Goal: Task Accomplishment & Management: Use online tool/utility

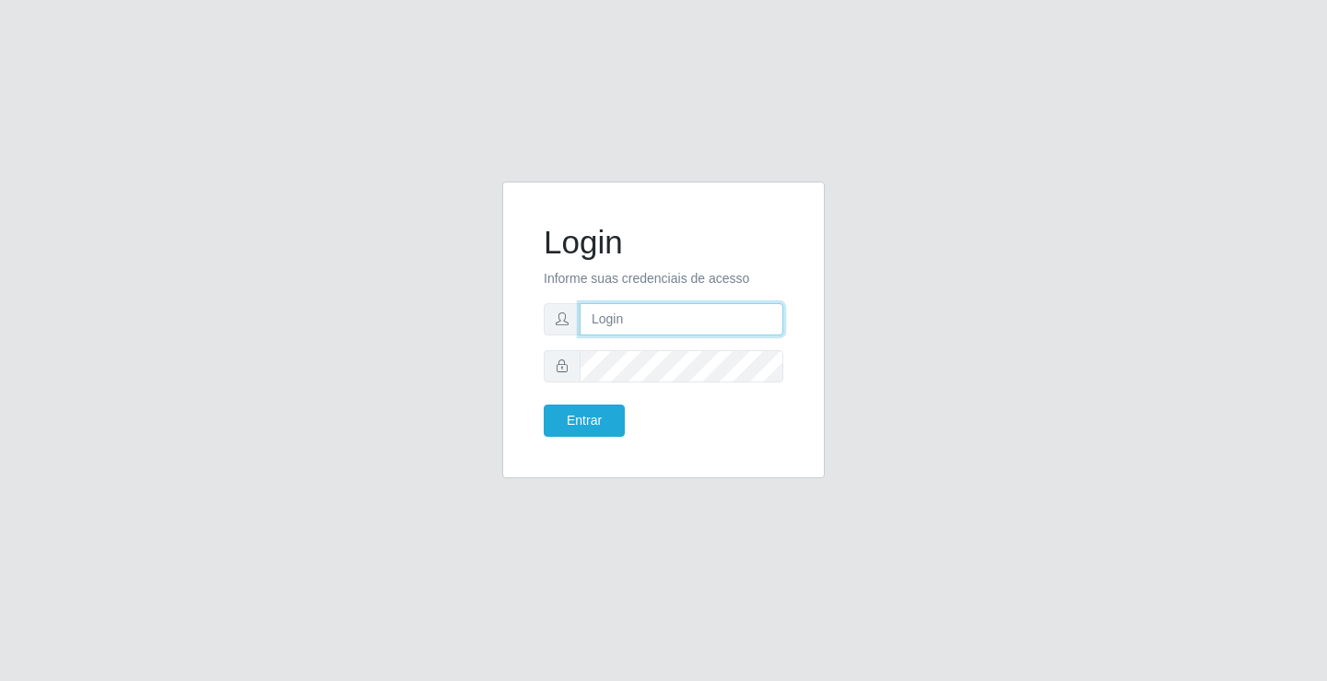
click at [694, 310] on input "text" at bounding box center [682, 319] width 204 height 32
type input "zivaneide@ideal"
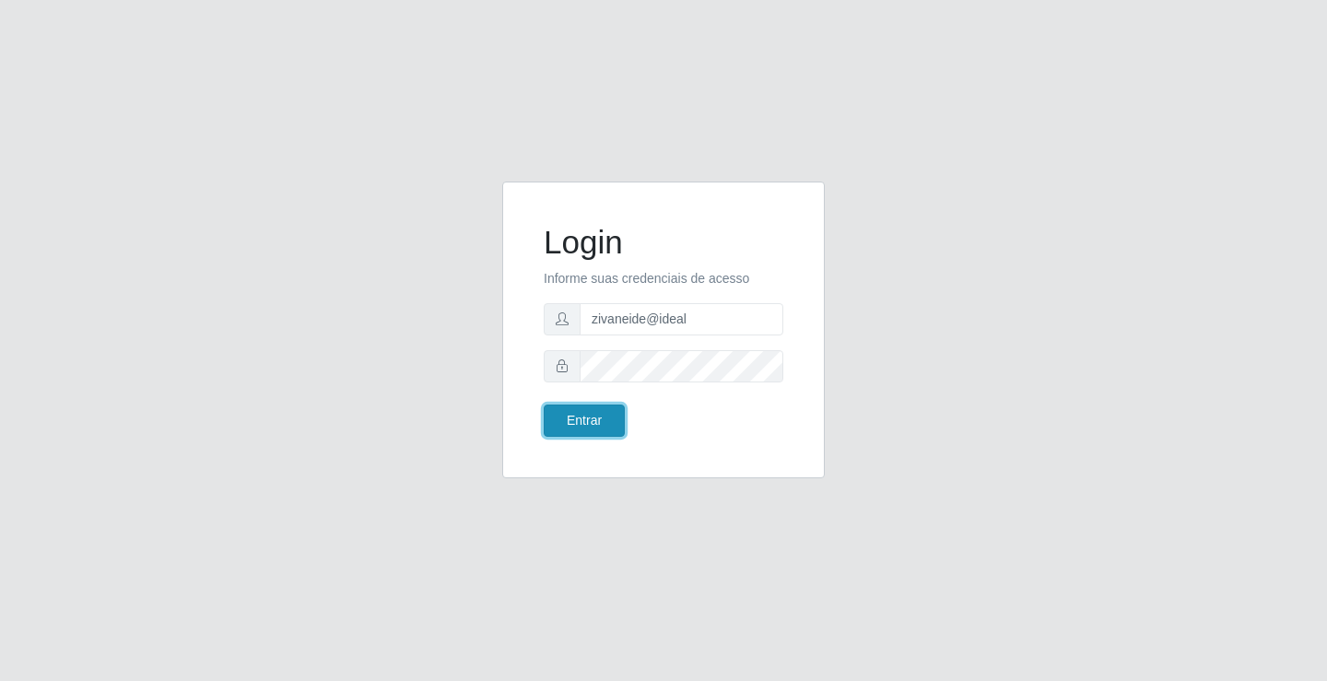
click at [567, 429] on button "Entrar" at bounding box center [584, 421] width 81 height 32
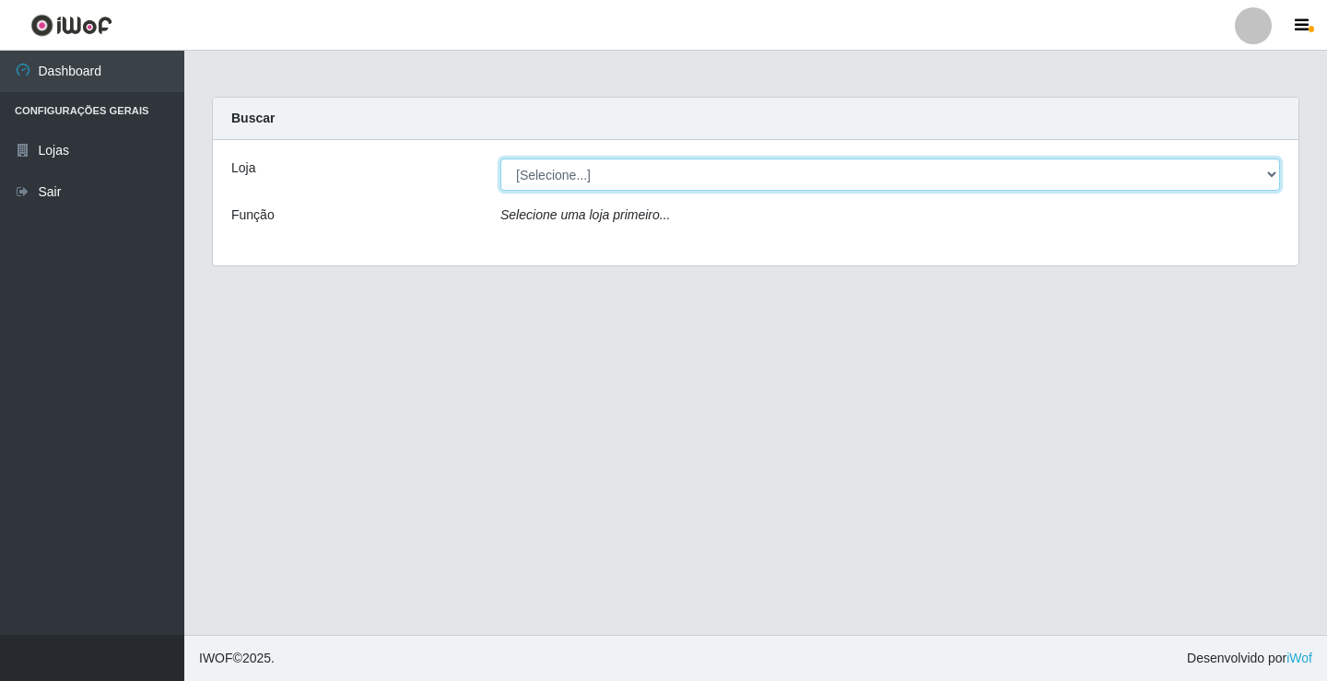
click at [1273, 184] on select "[Selecione...] Ideal - Conceição" at bounding box center [890, 175] width 780 height 32
select select "231"
click at [500, 159] on select "[Selecione...] Ideal - Conceição" at bounding box center [890, 175] width 780 height 32
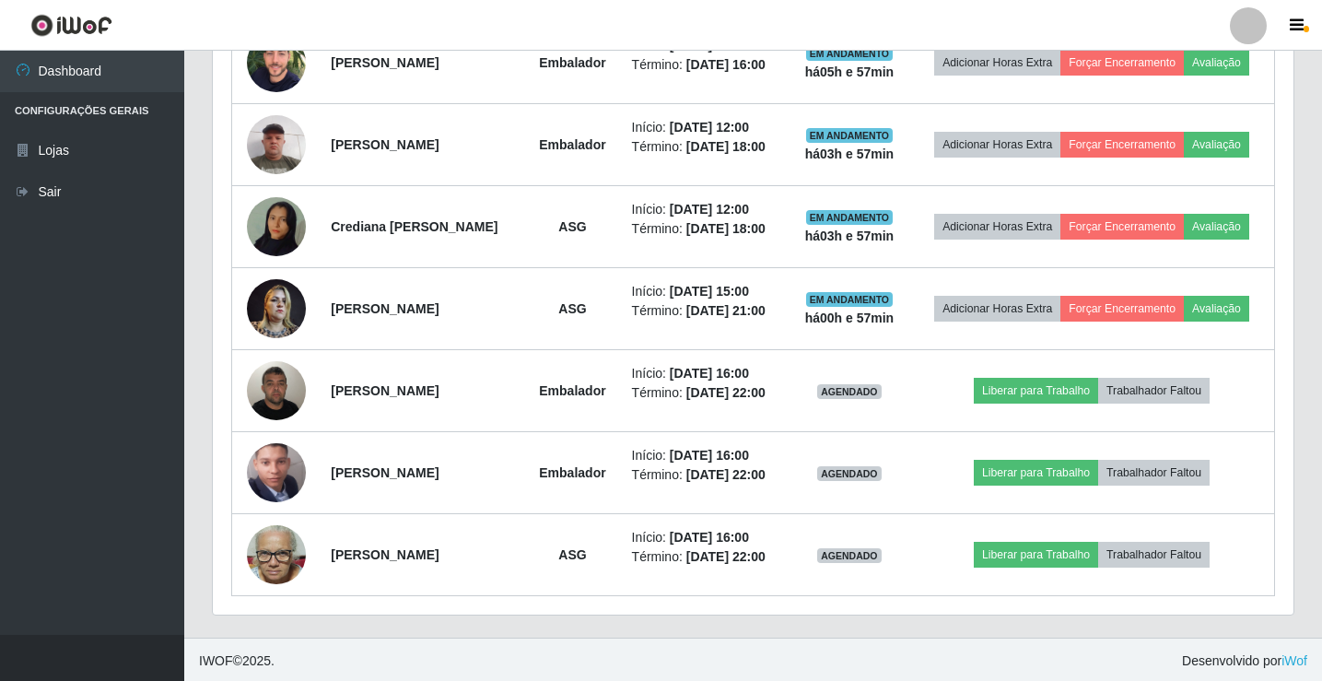
scroll to position [789, 0]
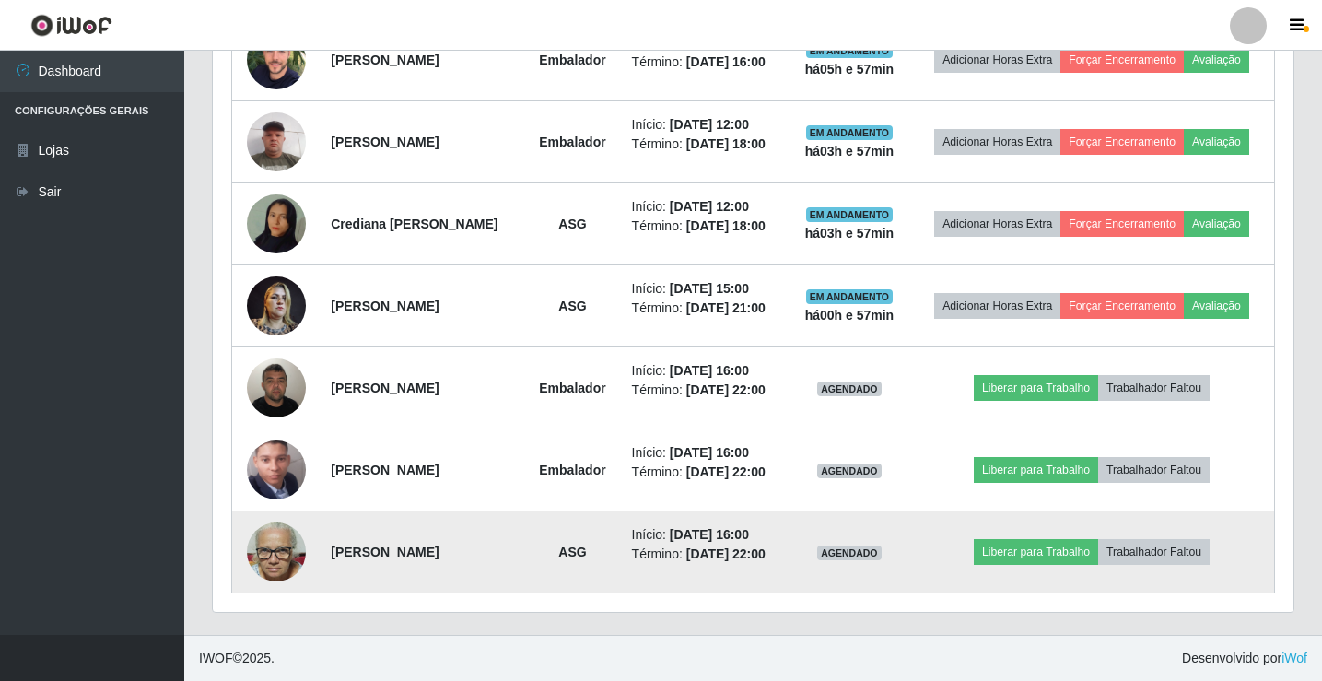
click at [1093, 566] on td "Liberar para Trabalho Trabalhador Faltou" at bounding box center [1092, 552] width 365 height 82
click at [1075, 541] on button "Liberar para Trabalho" at bounding box center [1036, 552] width 124 height 26
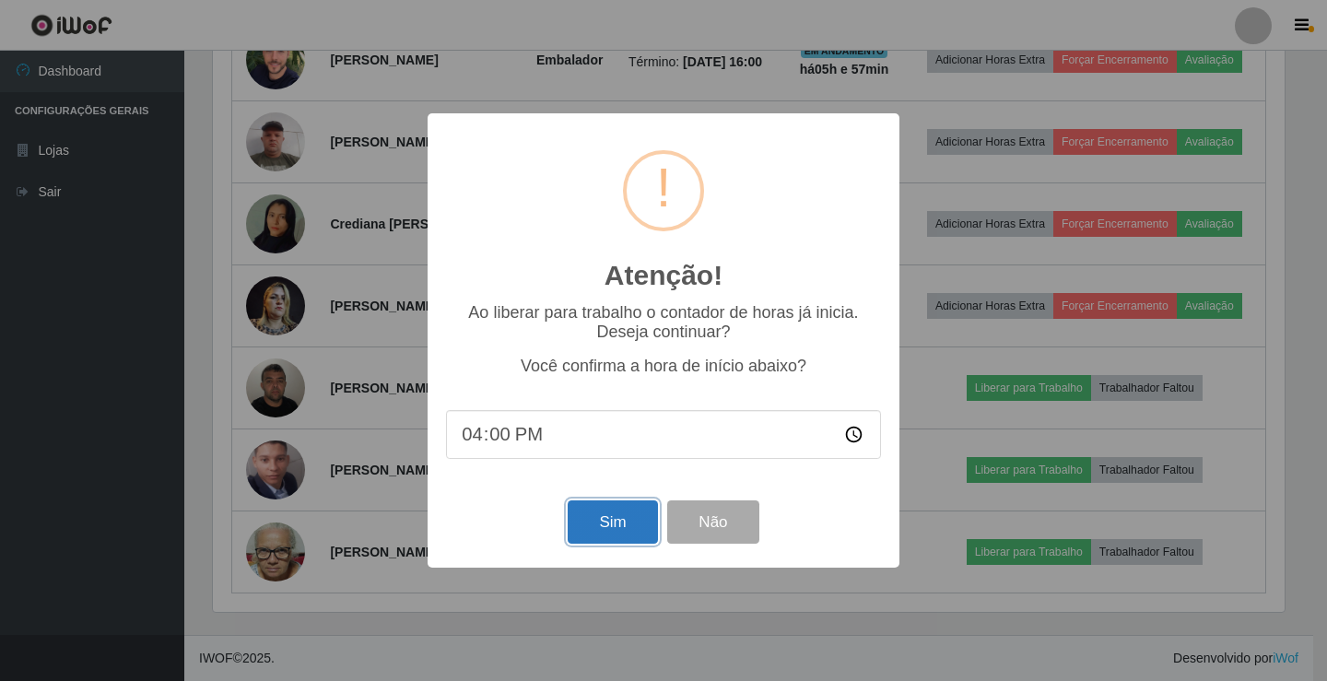
click at [609, 527] on button "Sim" at bounding box center [612, 521] width 89 height 43
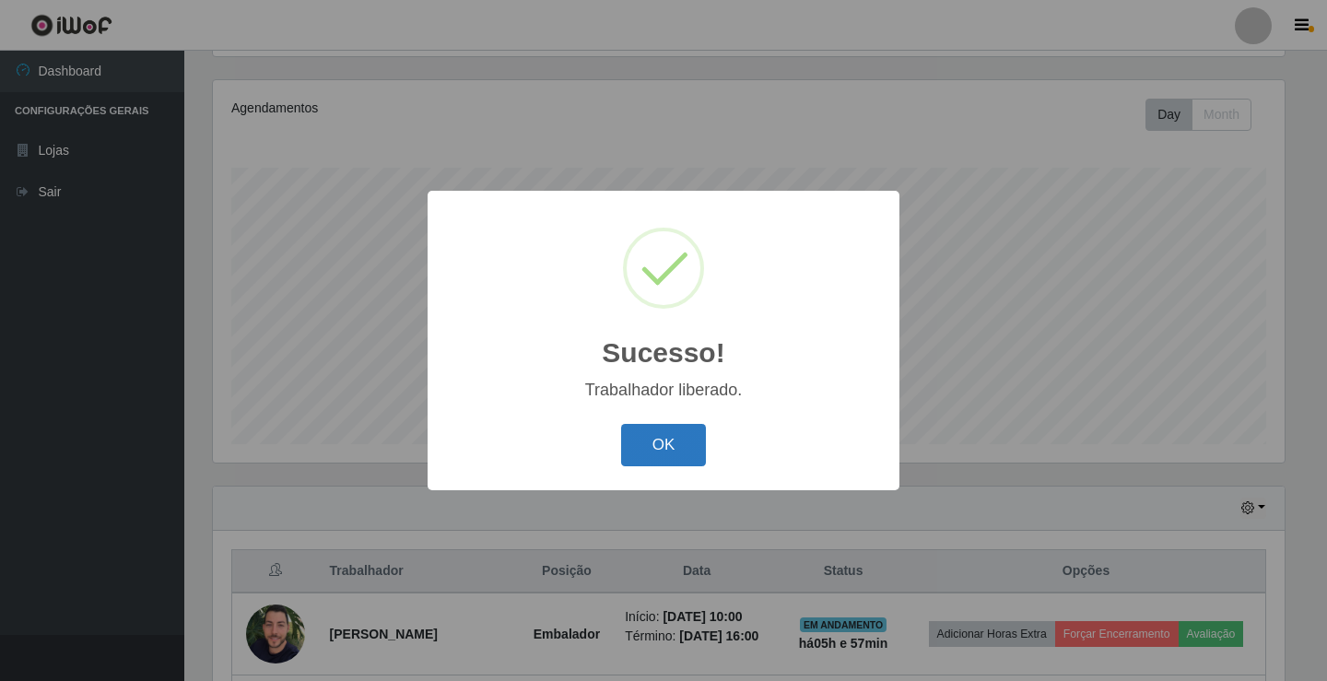
click at [644, 453] on button "OK" at bounding box center [664, 445] width 86 height 43
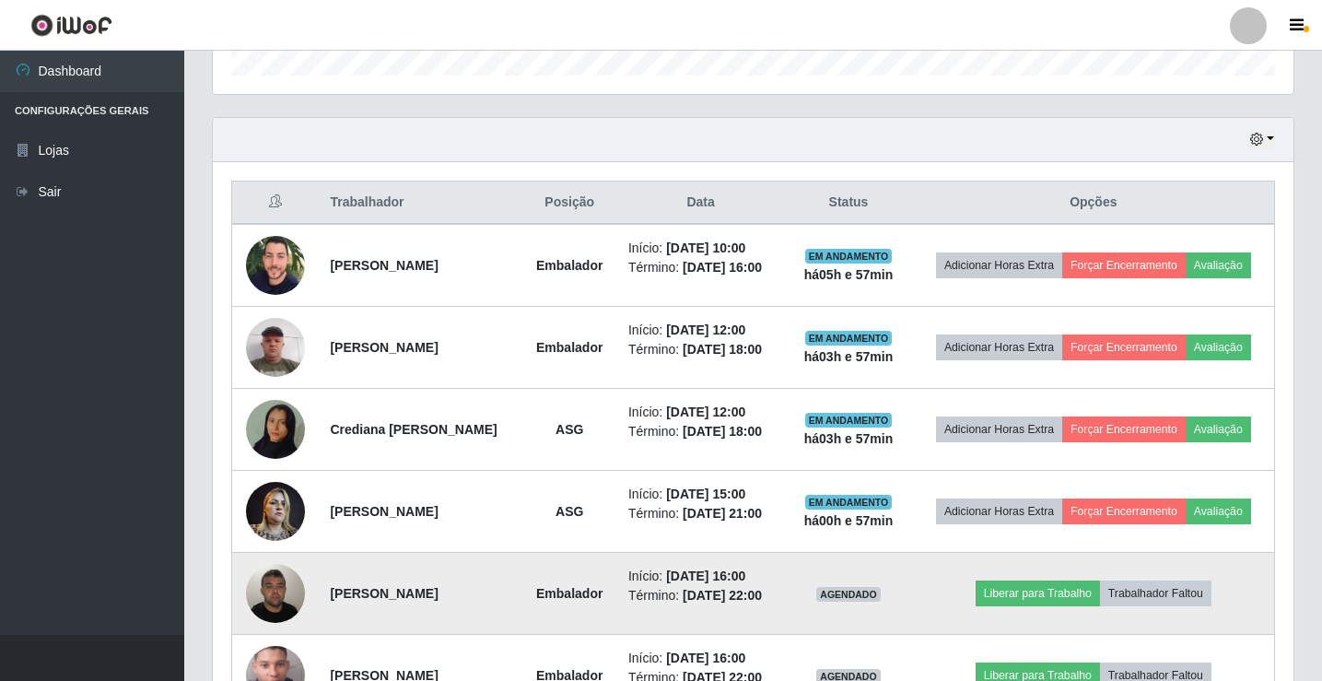
scroll to position [789, 0]
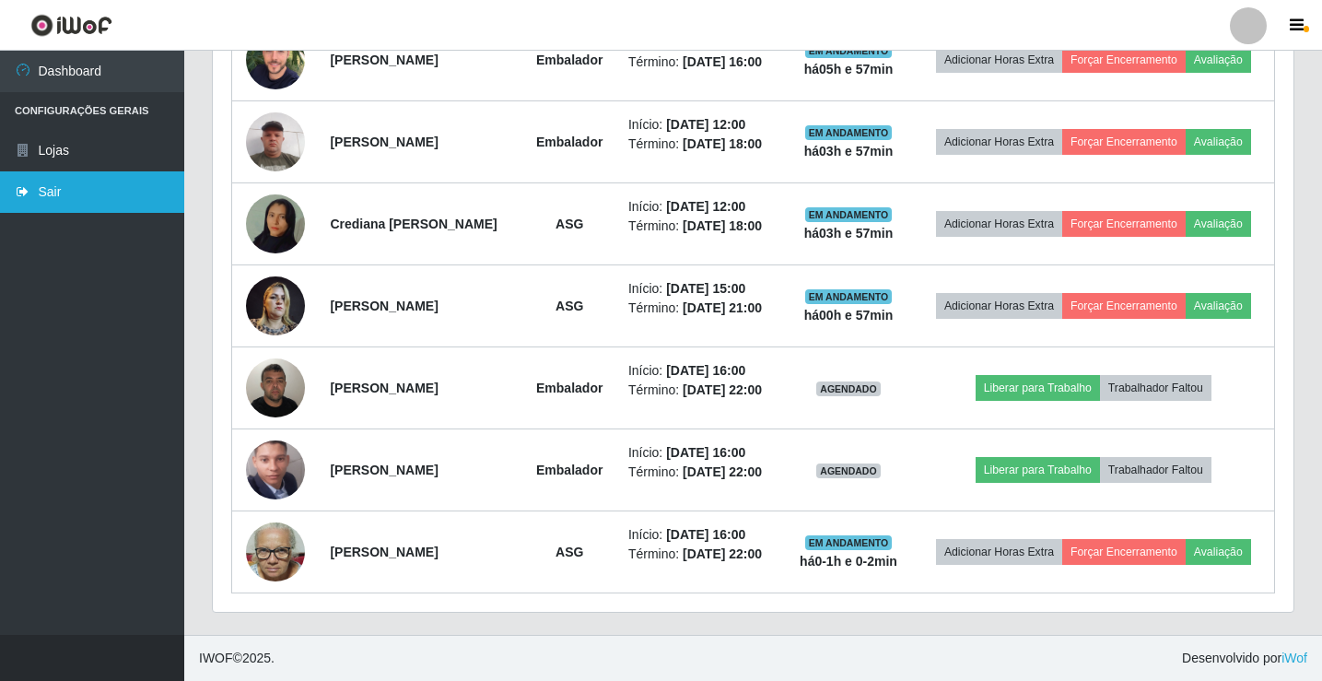
click at [147, 197] on link "Sair" at bounding box center [92, 191] width 184 height 41
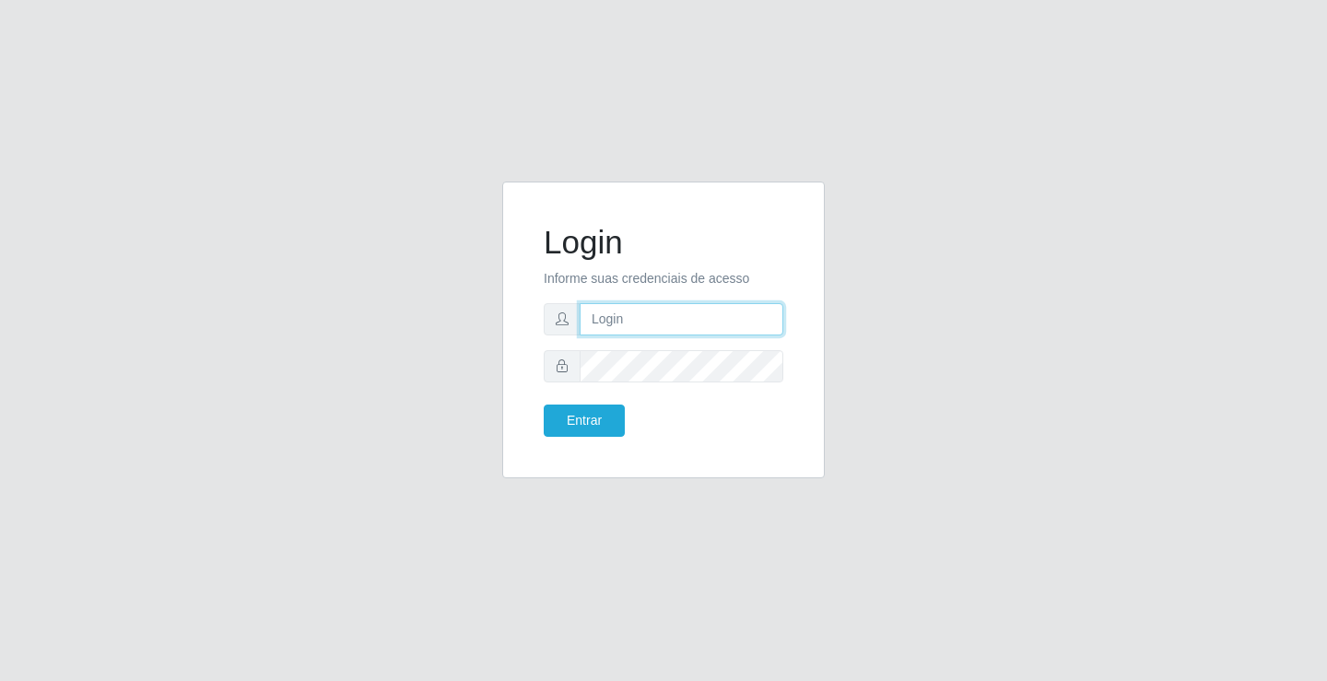
click at [602, 309] on input "text" at bounding box center [682, 319] width 204 height 32
type input "zivaneide@ideal"
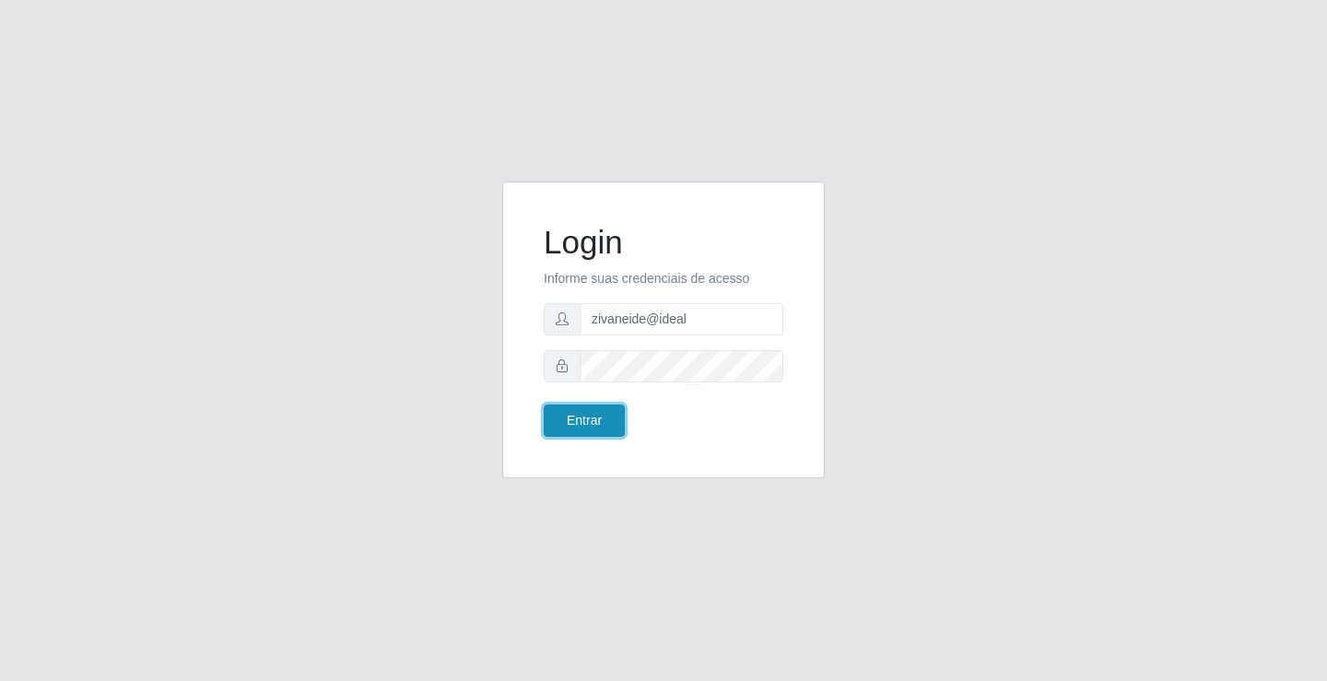
click at [620, 420] on button "Entrar" at bounding box center [584, 421] width 81 height 32
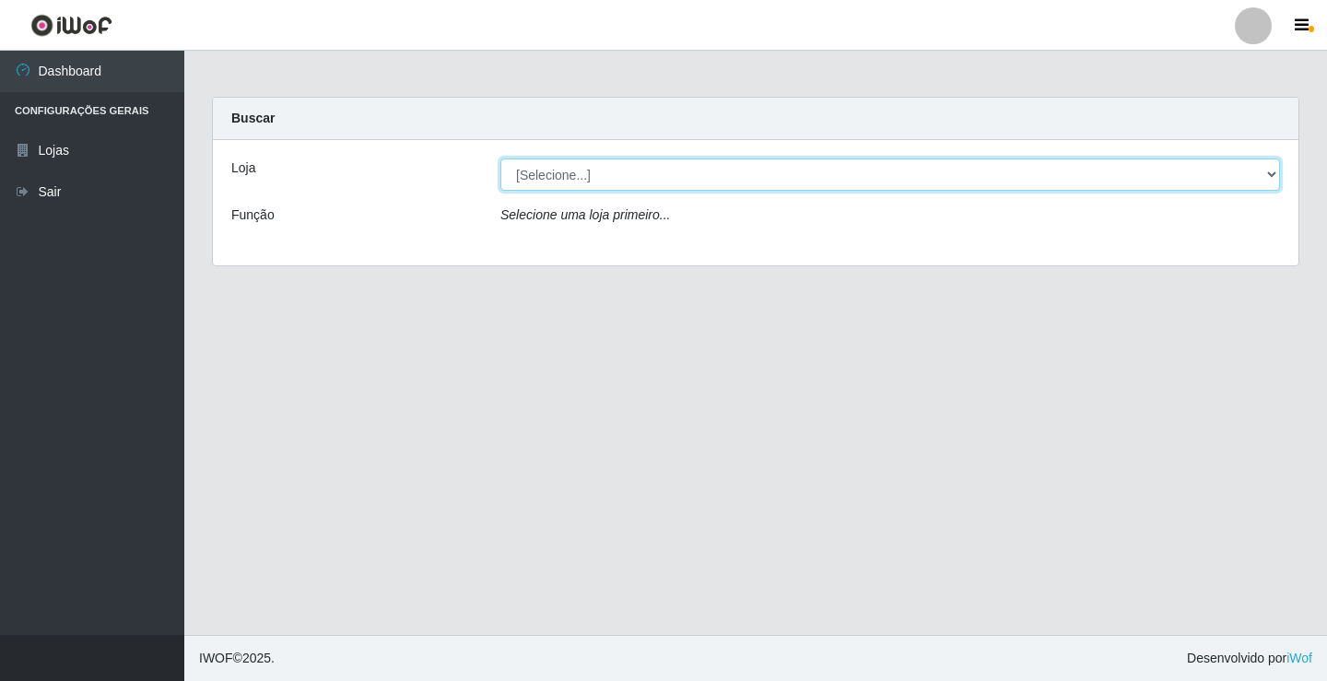
click at [1278, 168] on select "[Selecione...] Ideal - Conceição" at bounding box center [890, 175] width 780 height 32
select select "231"
click at [500, 159] on select "[Selecione...] Ideal - Conceição" at bounding box center [890, 175] width 780 height 32
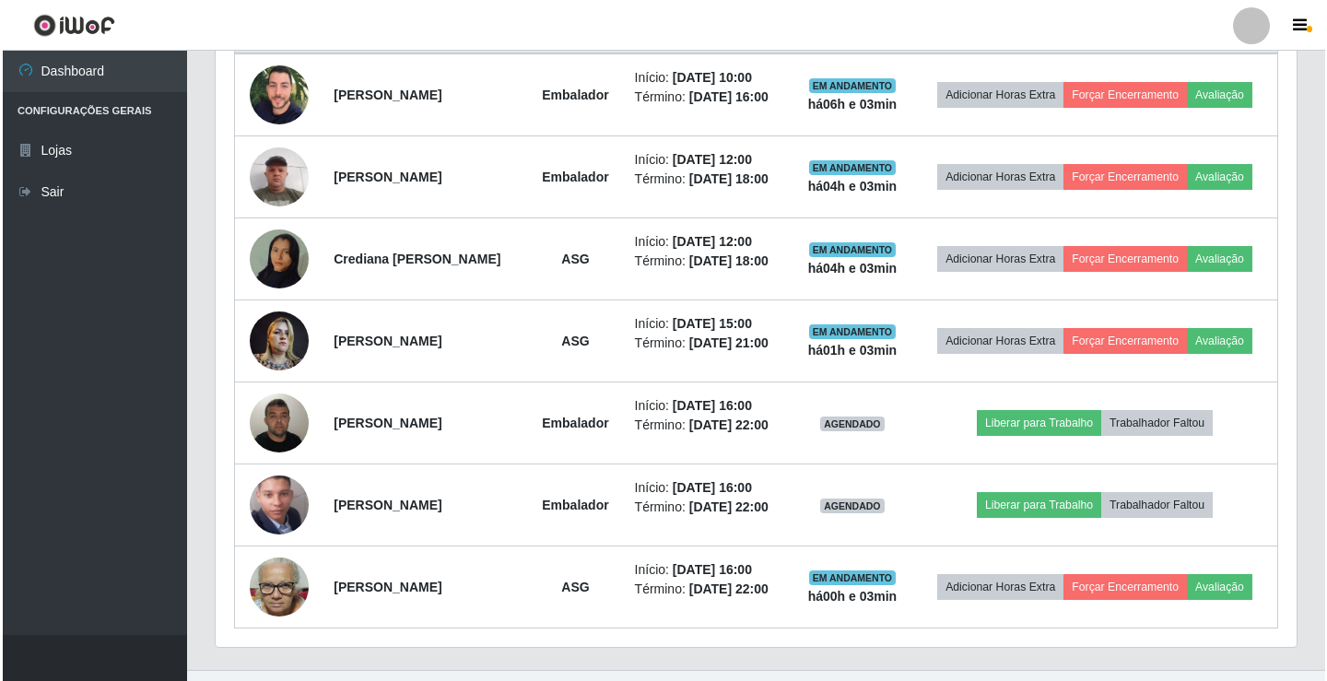
scroll to position [789, 0]
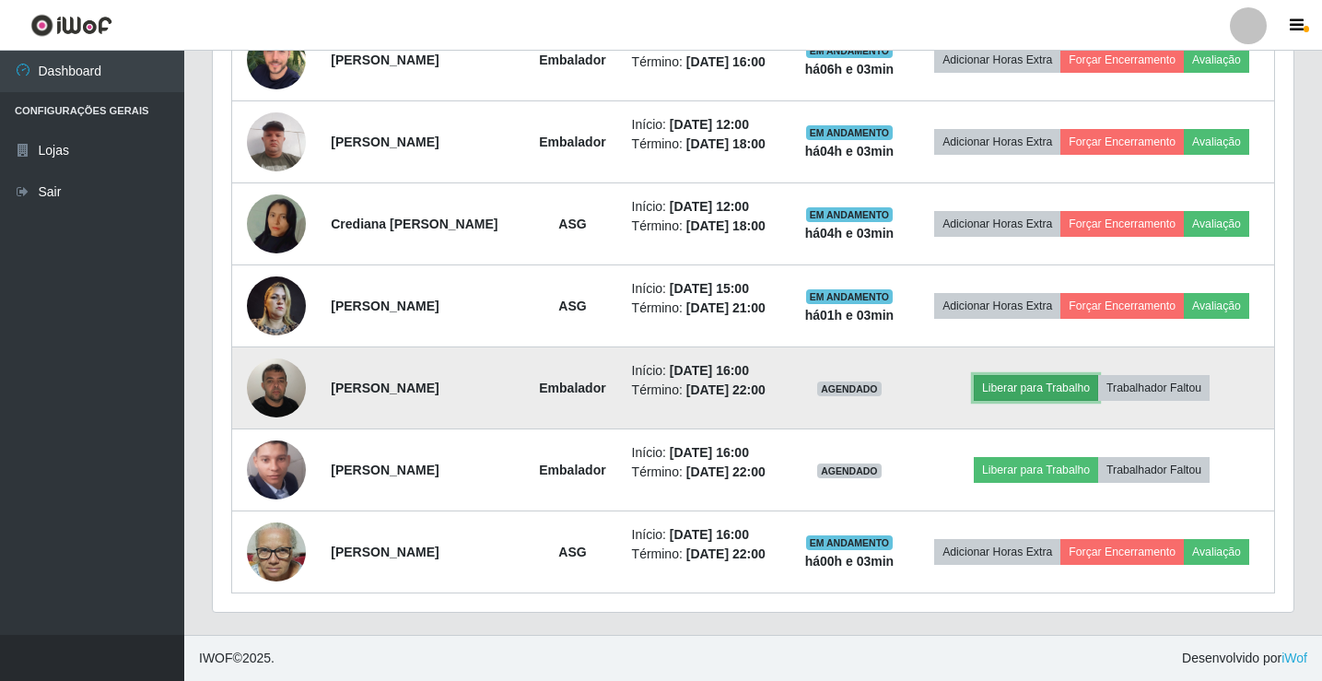
click at [1059, 394] on button "Liberar para Trabalho" at bounding box center [1036, 388] width 124 height 26
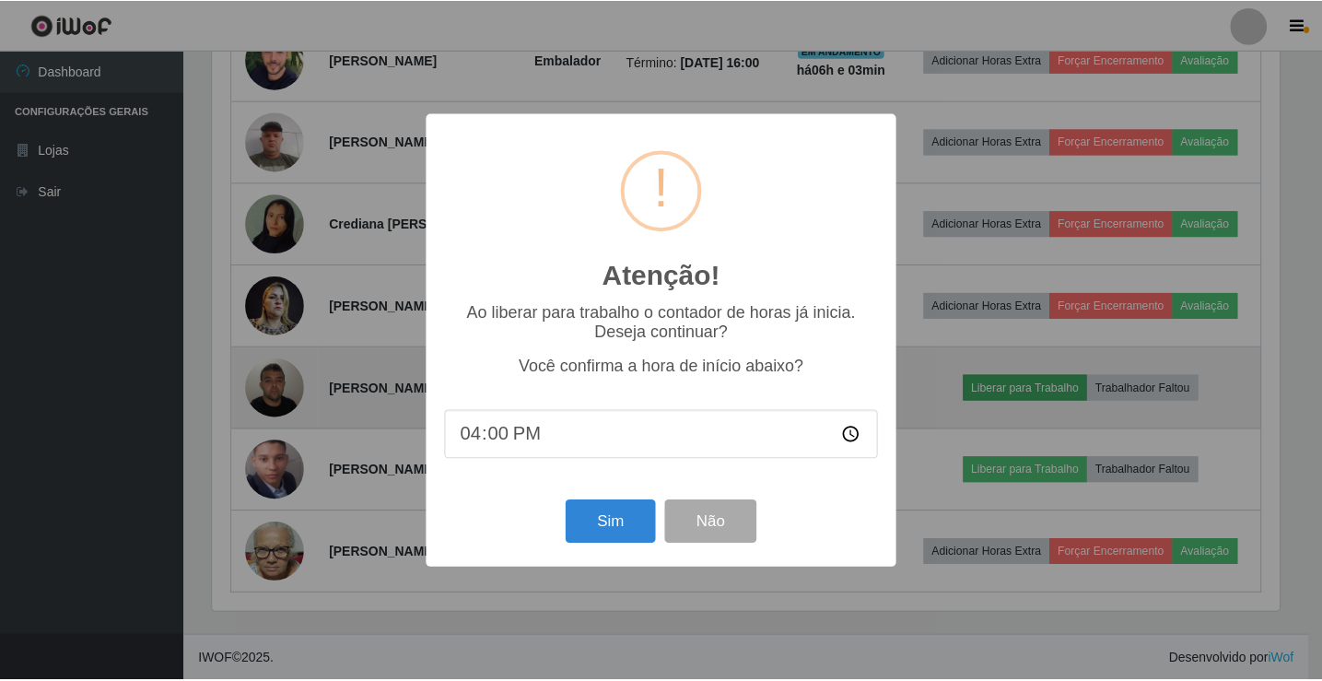
scroll to position [382, 1072]
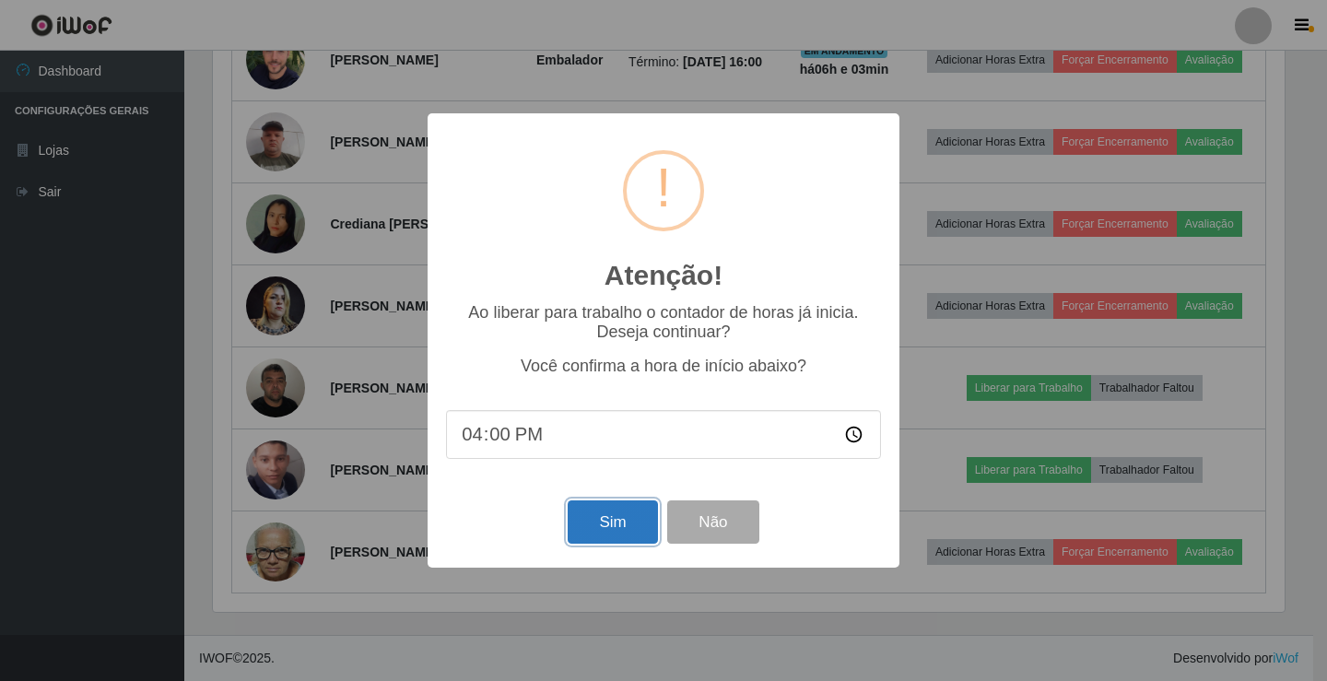
click at [614, 527] on button "Sim" at bounding box center [612, 521] width 89 height 43
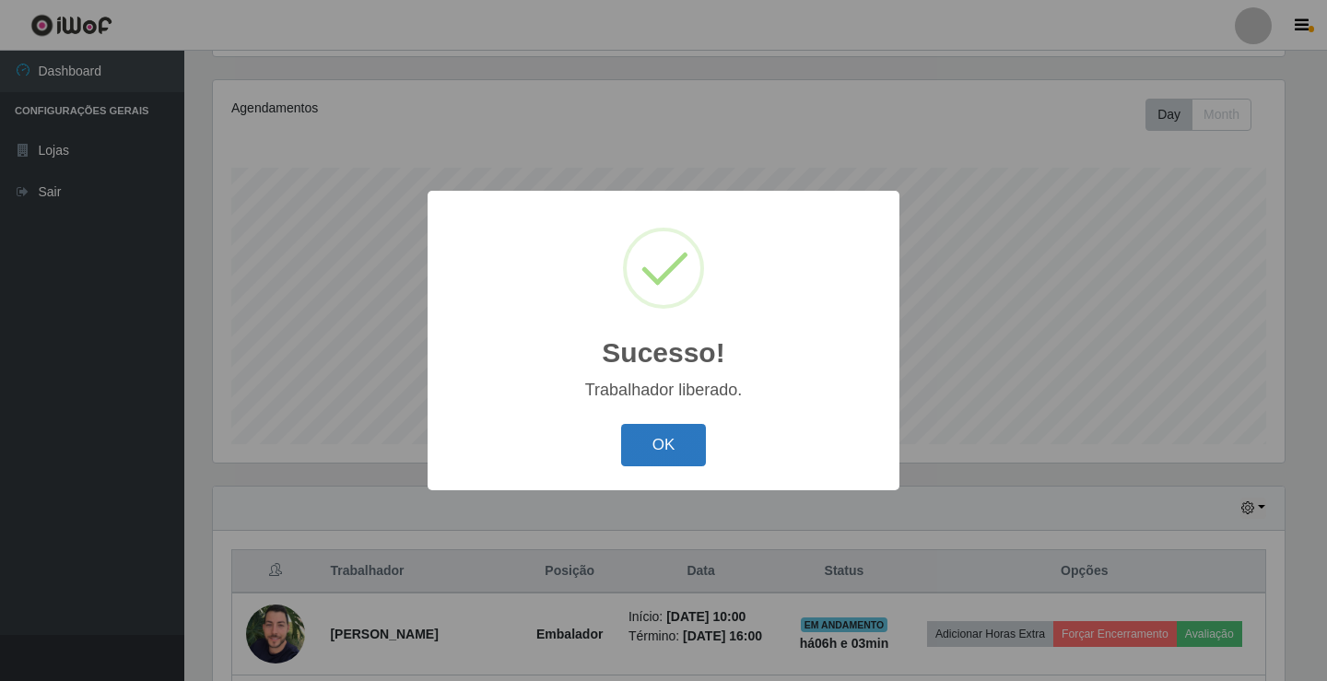
click at [646, 460] on button "OK" at bounding box center [664, 445] width 86 height 43
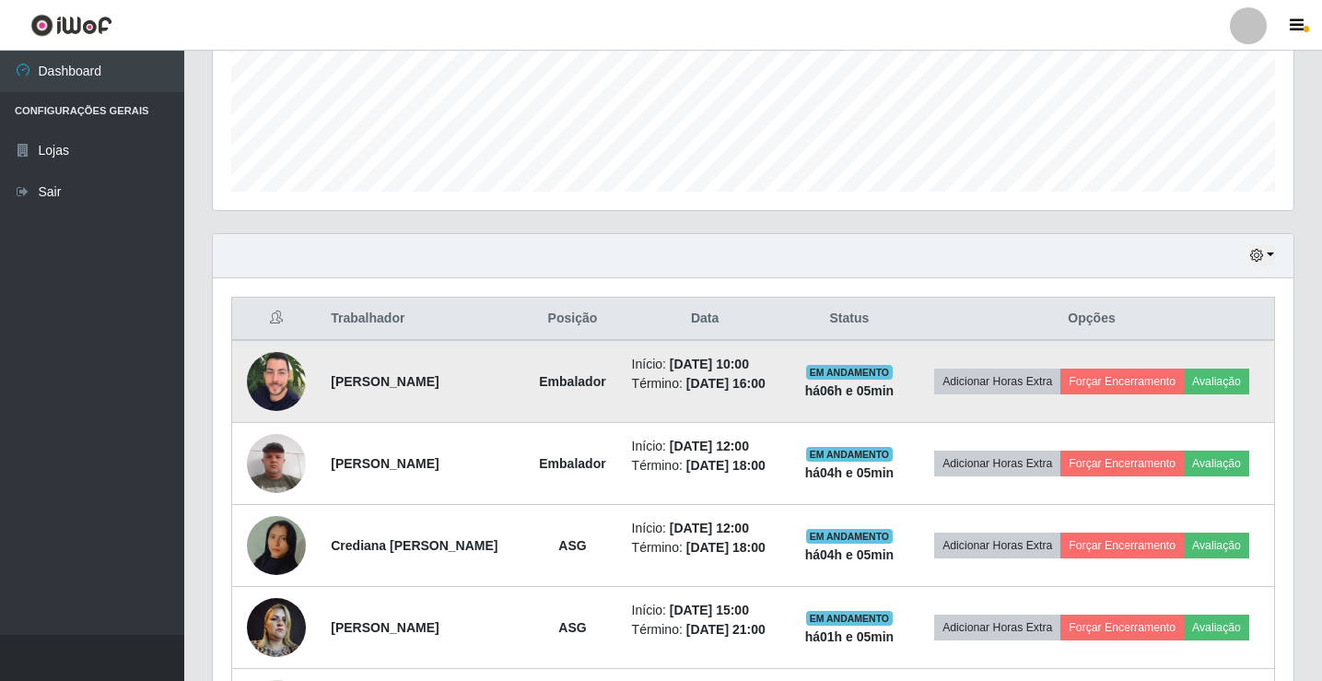
scroll to position [491, 0]
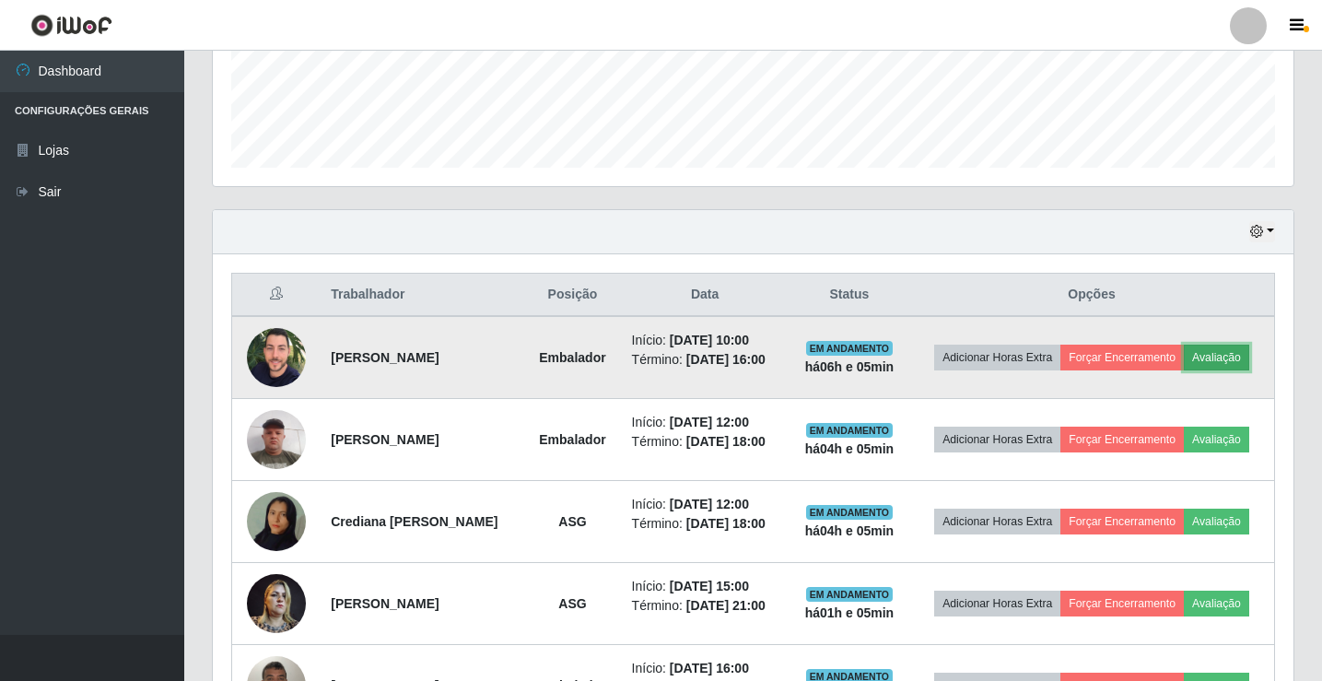
click at [1223, 356] on button "Avaliação" at bounding box center [1216, 358] width 65 height 26
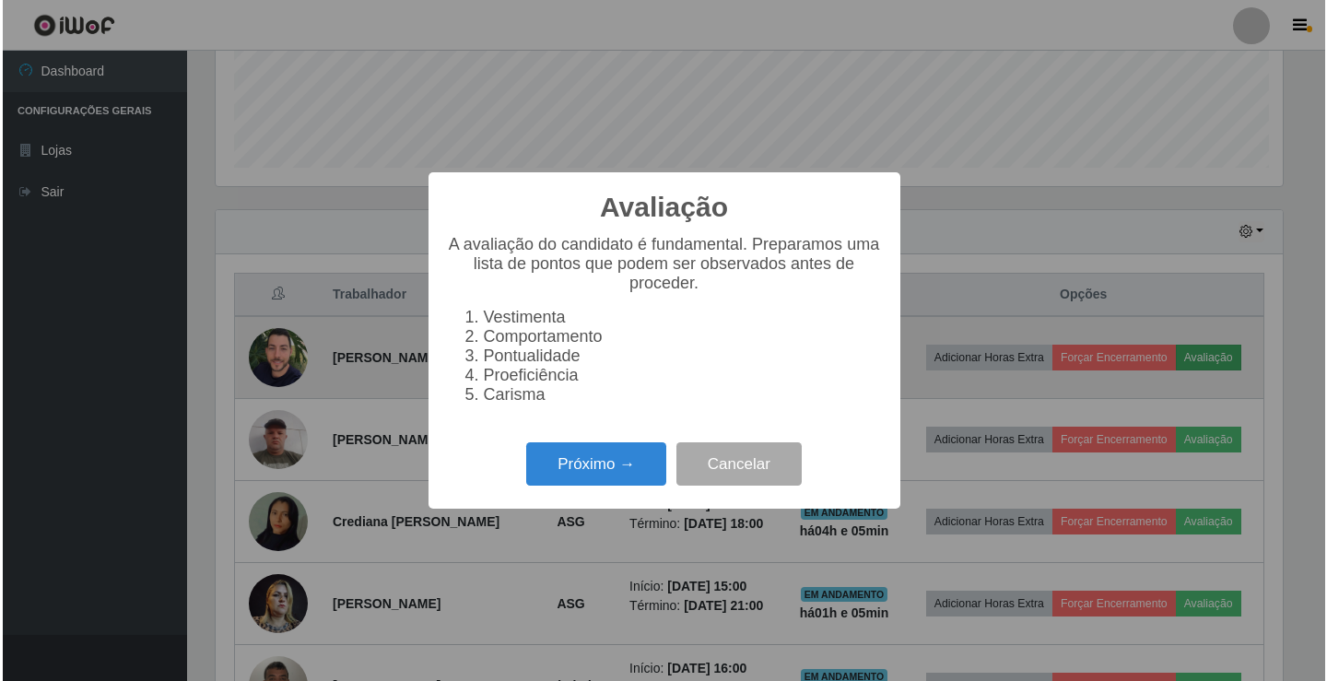
scroll to position [382, 1072]
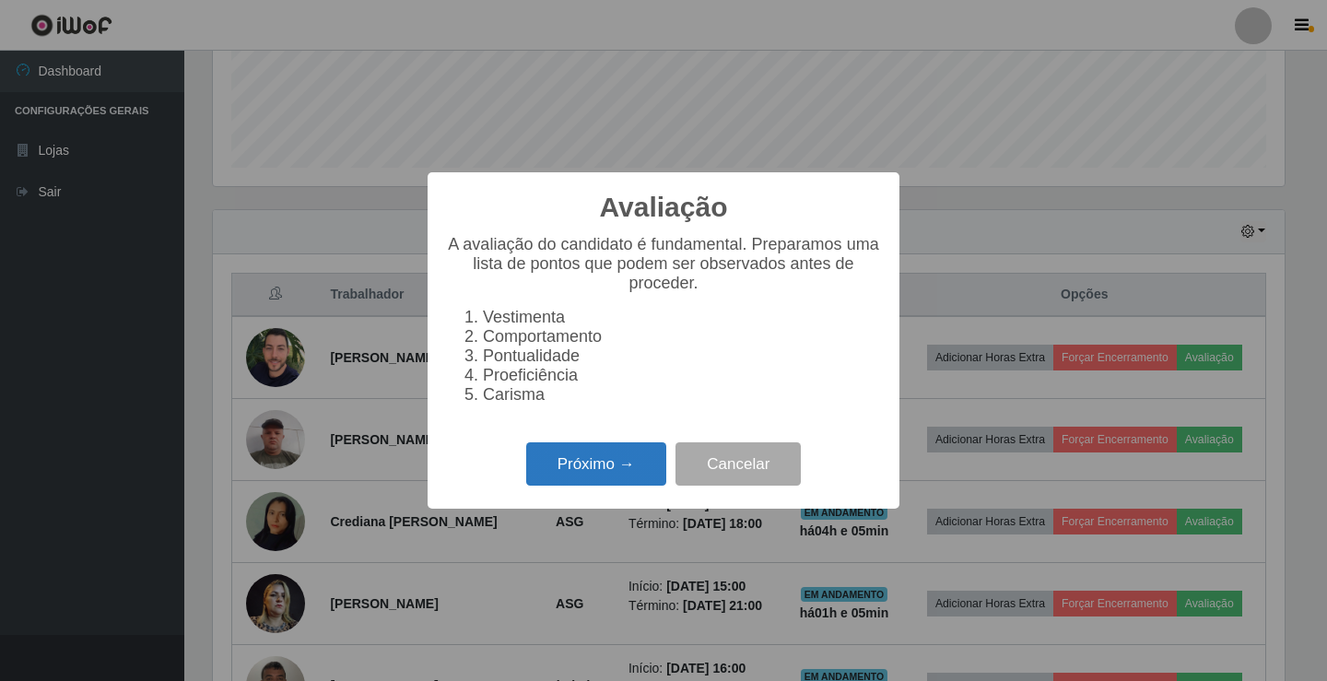
click at [569, 481] on button "Próximo →" at bounding box center [596, 463] width 140 height 43
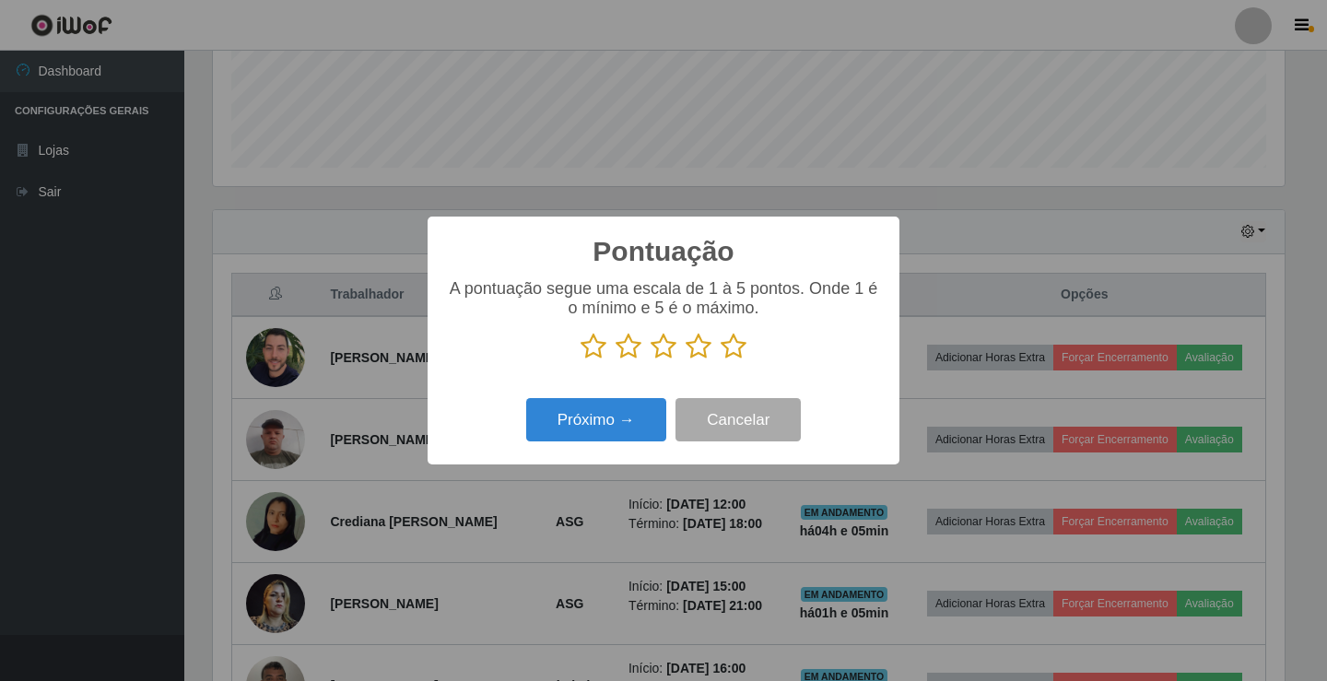
click at [739, 348] on icon at bounding box center [734, 347] width 26 height 28
click at [721, 360] on input "radio" at bounding box center [721, 360] width 0 height 0
click at [632, 426] on button "Próximo →" at bounding box center [596, 419] width 140 height 43
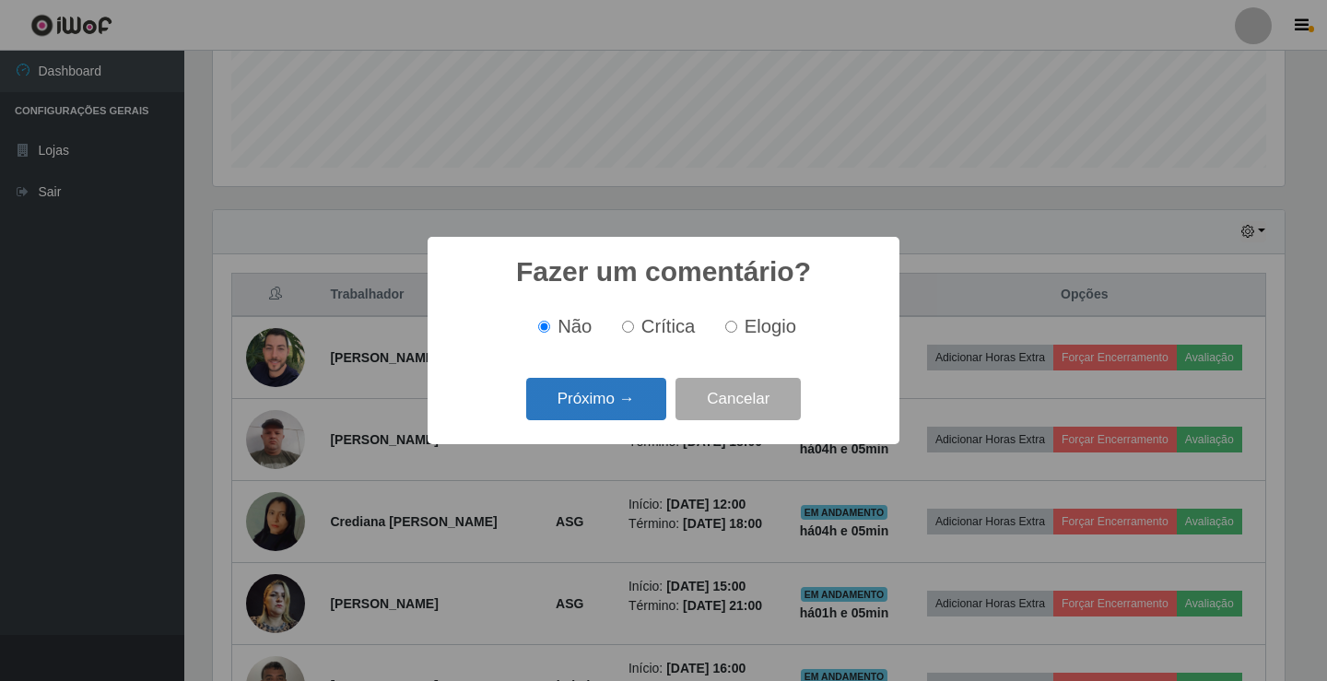
click at [626, 405] on button "Próximo →" at bounding box center [596, 399] width 140 height 43
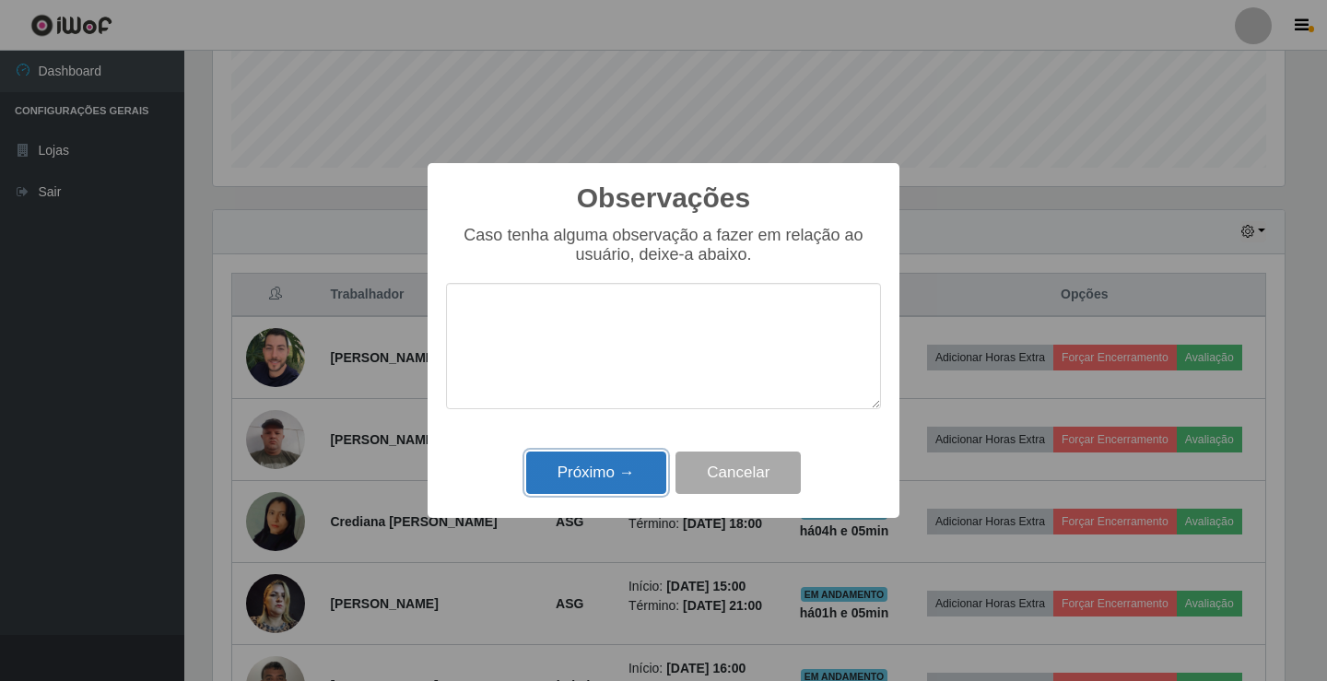
click at [608, 458] on button "Próximo →" at bounding box center [596, 473] width 140 height 43
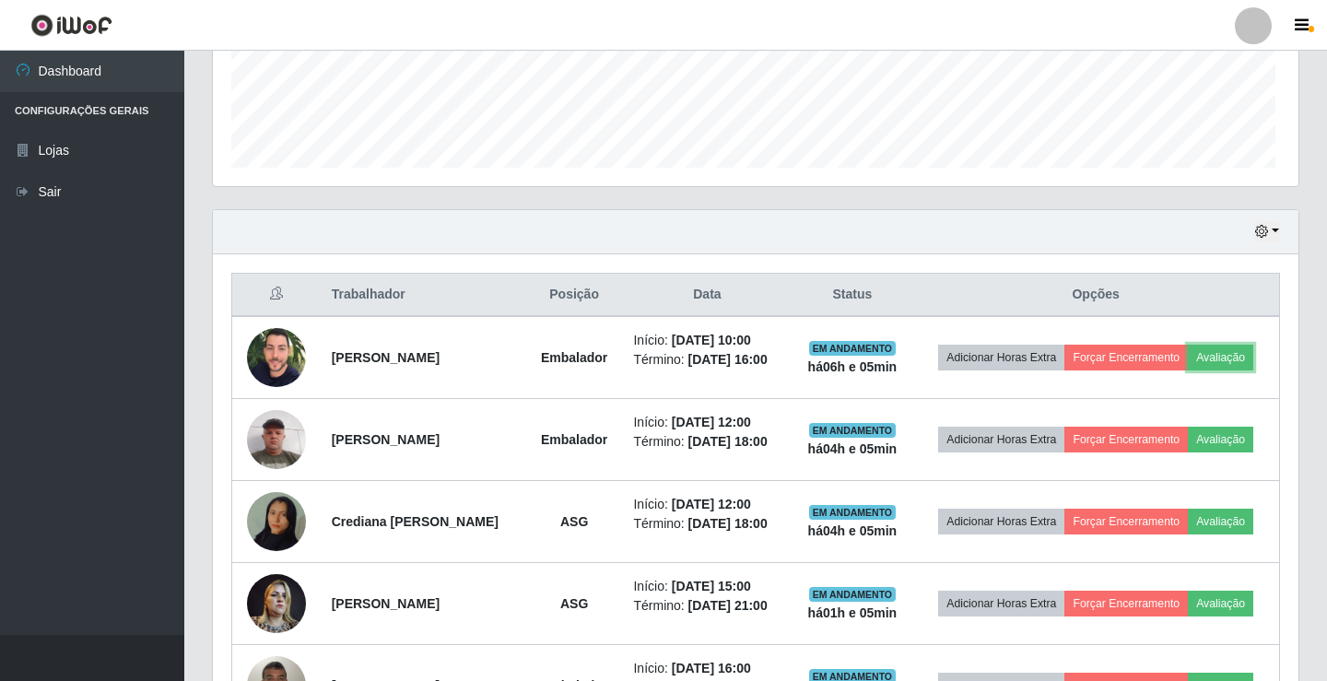
scroll to position [382, 1081]
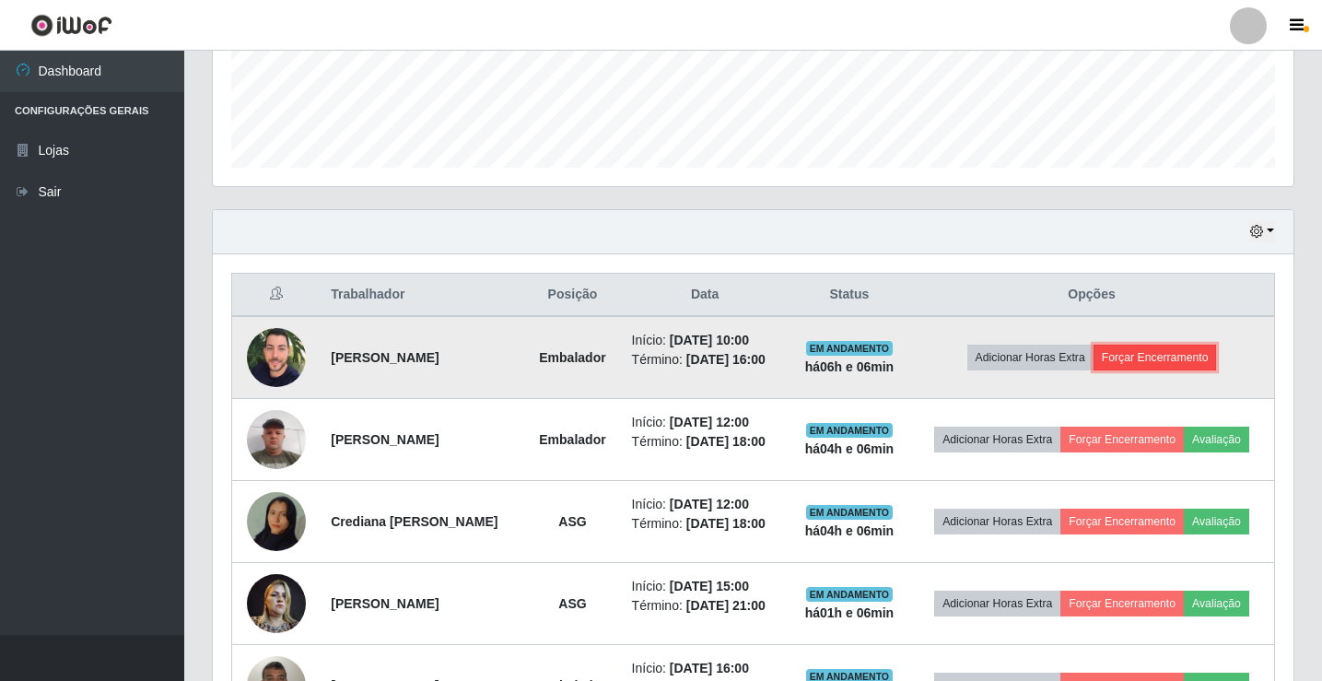
click at [1167, 345] on button "Forçar Encerramento" at bounding box center [1155, 358] width 123 height 26
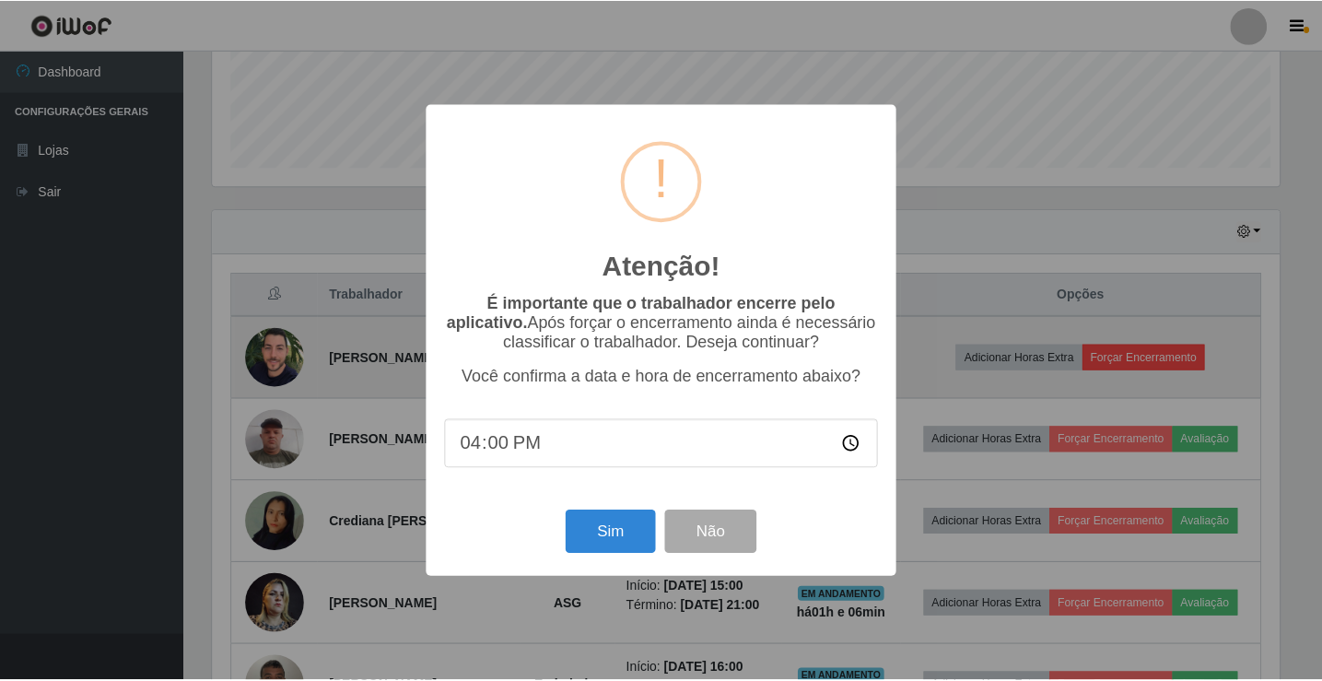
scroll to position [382, 1072]
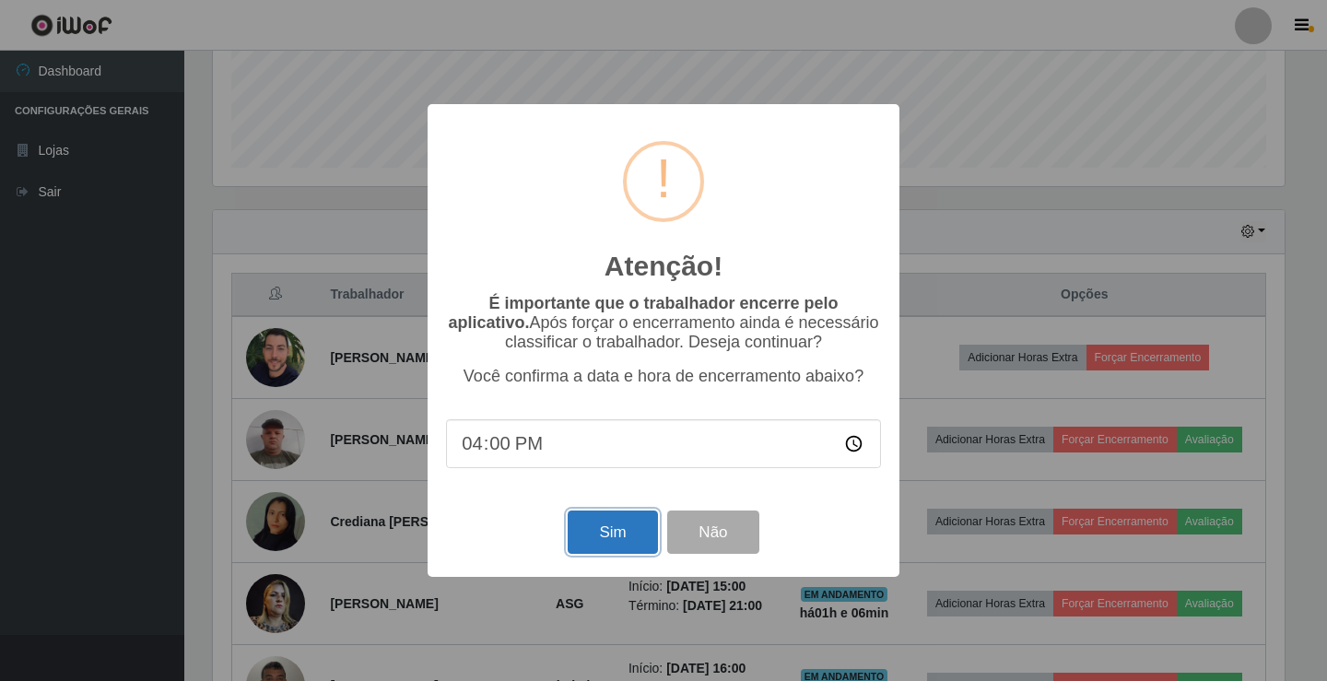
click at [626, 522] on button "Sim" at bounding box center [612, 532] width 89 height 43
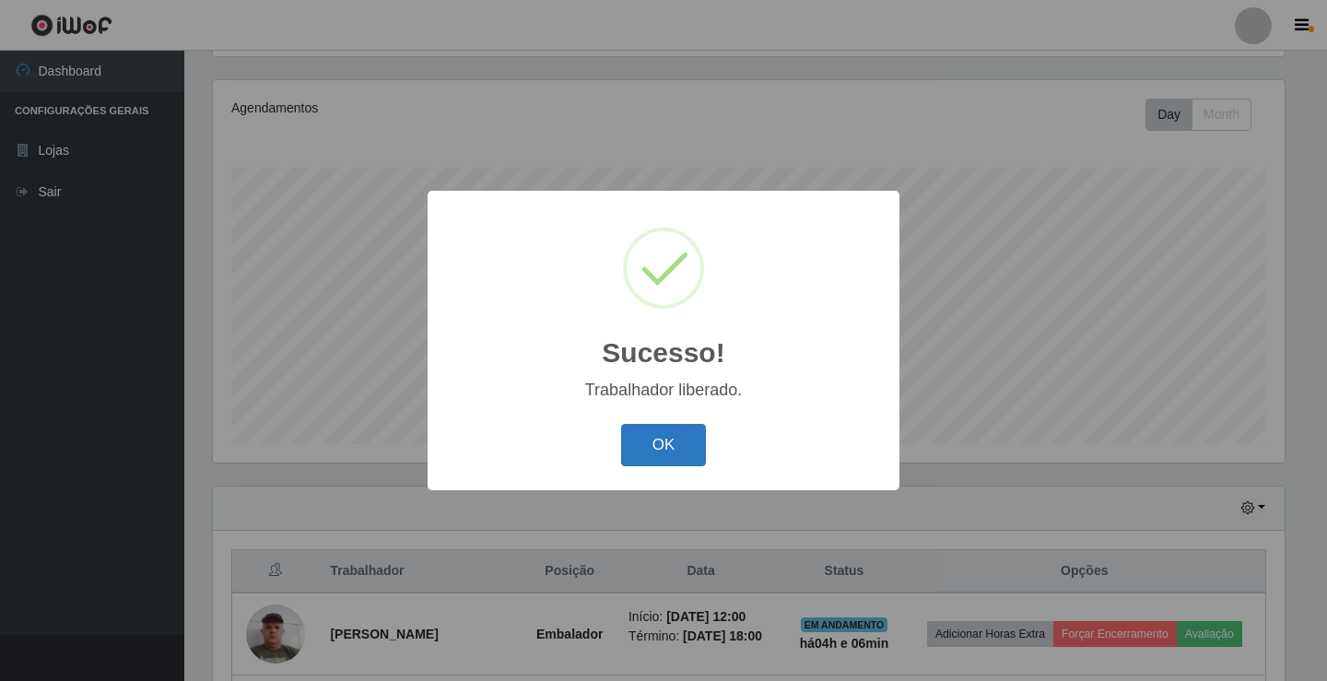
click at [660, 464] on button "OK" at bounding box center [664, 445] width 86 height 43
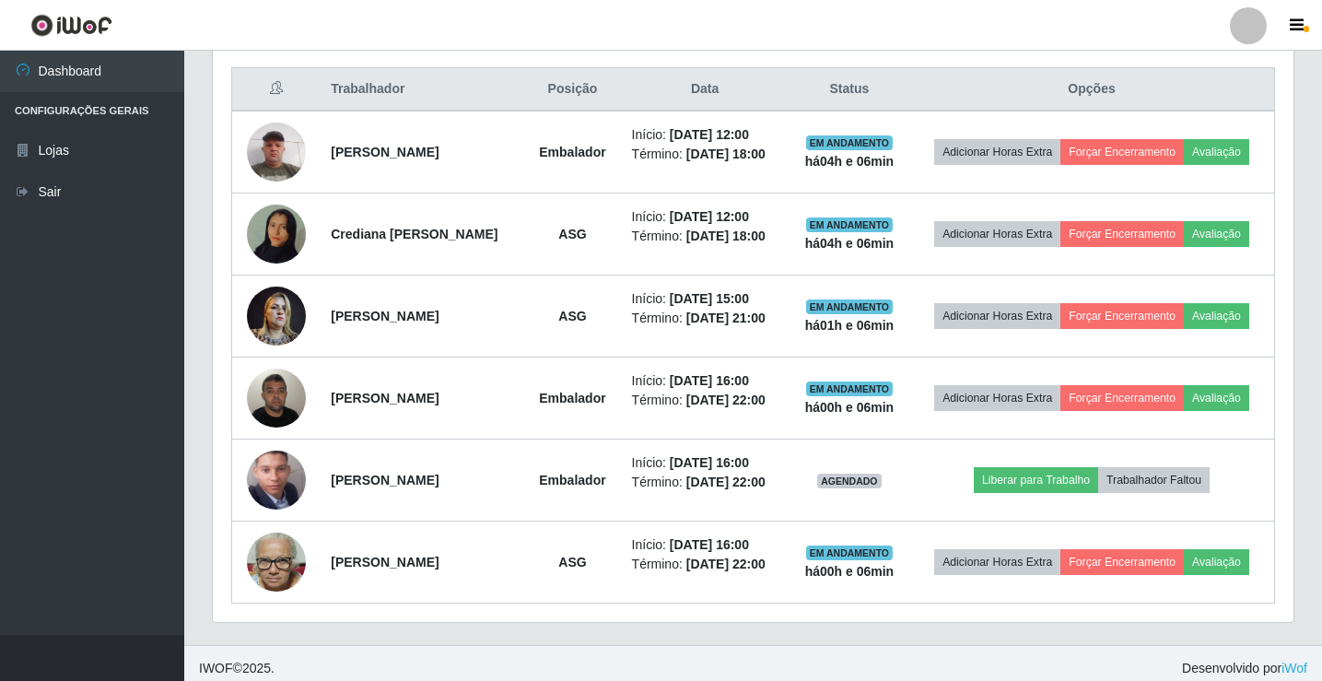
scroll to position [707, 0]
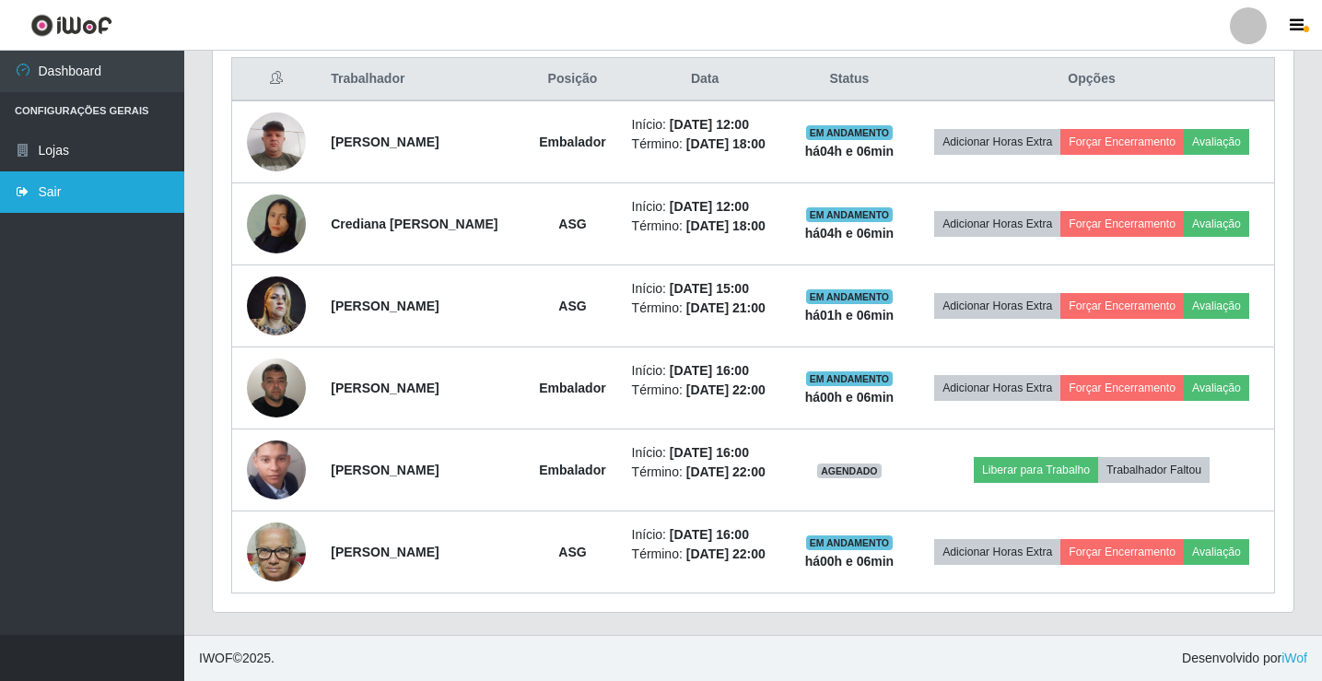
click at [70, 209] on link "Sair" at bounding box center [92, 191] width 184 height 41
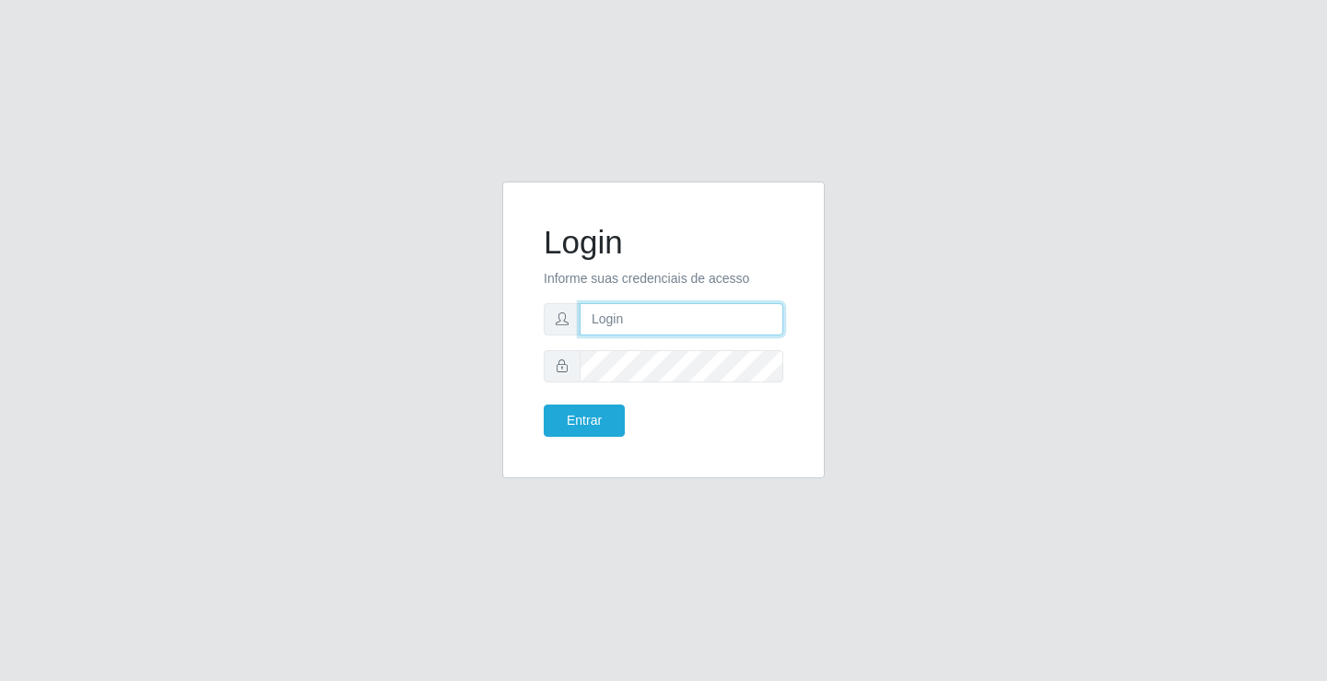
click at [679, 310] on input "text" at bounding box center [682, 319] width 204 height 32
type input "zivaneide@ideal"
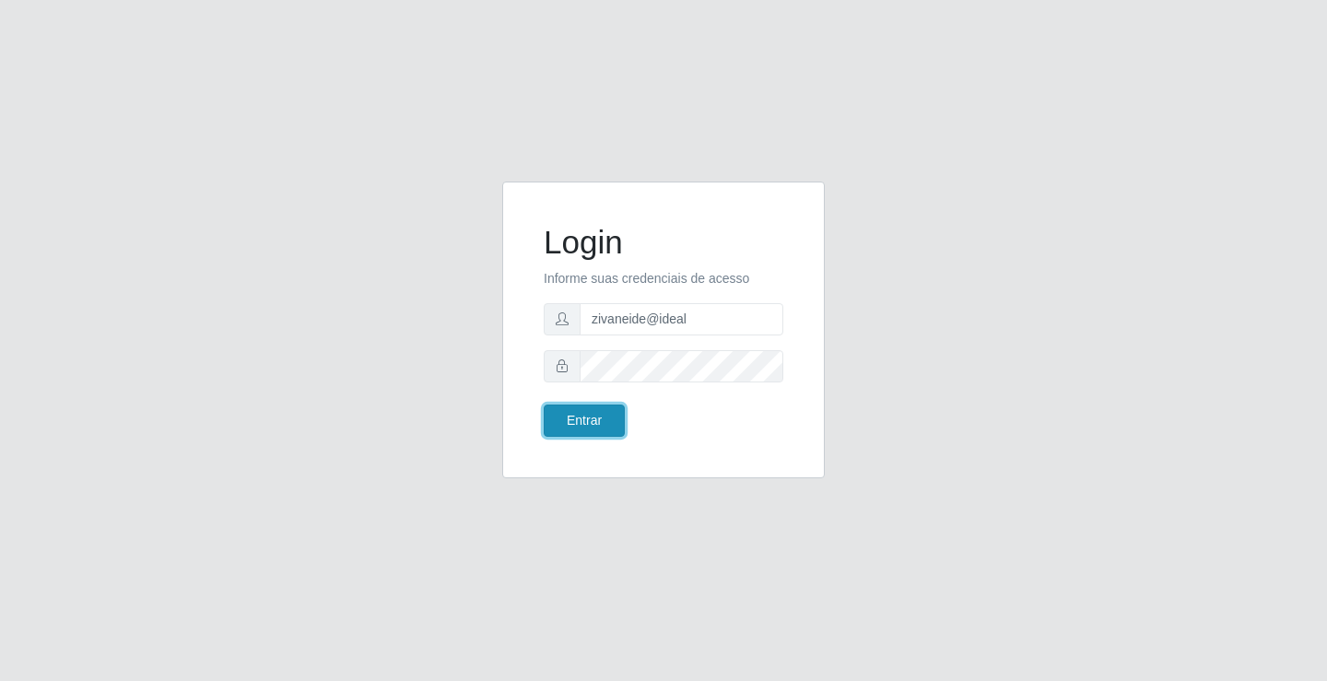
click at [574, 430] on button "Entrar" at bounding box center [584, 421] width 81 height 32
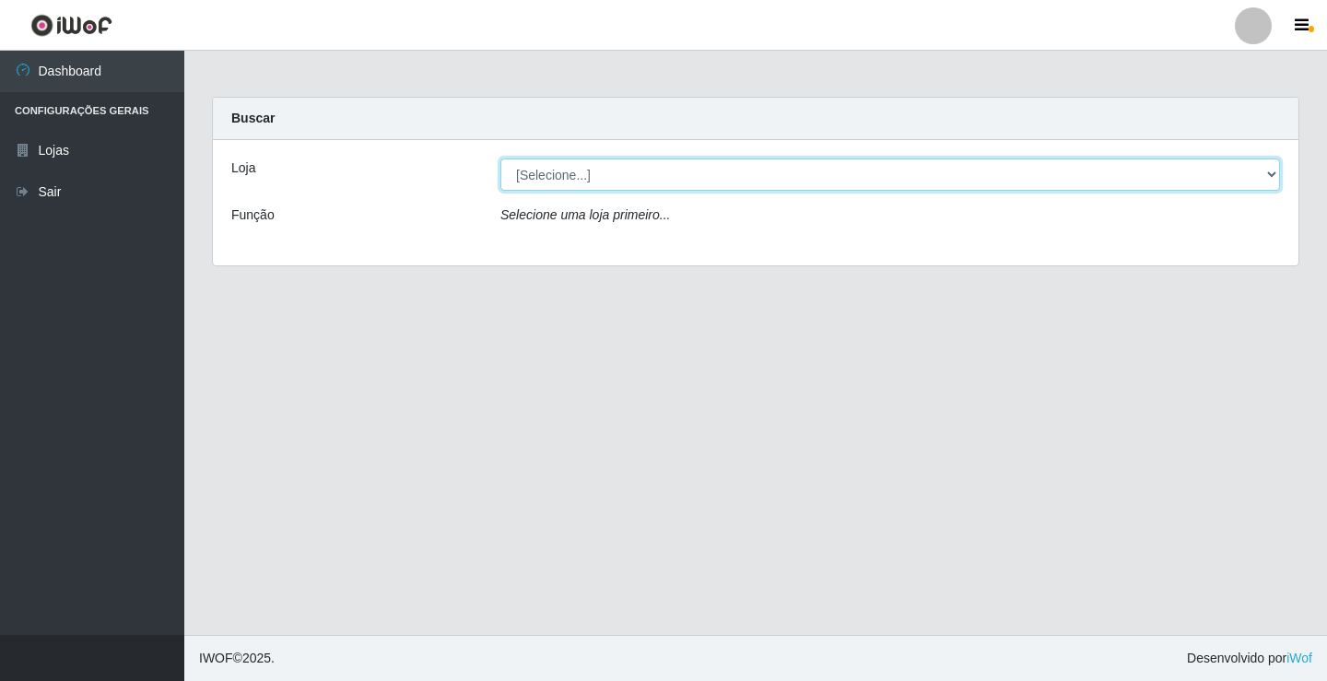
click at [1275, 176] on select "[Selecione...] Ideal - Conceição" at bounding box center [890, 175] width 780 height 32
select select "231"
click at [500, 159] on select "[Selecione...] Ideal - Conceição" at bounding box center [890, 175] width 780 height 32
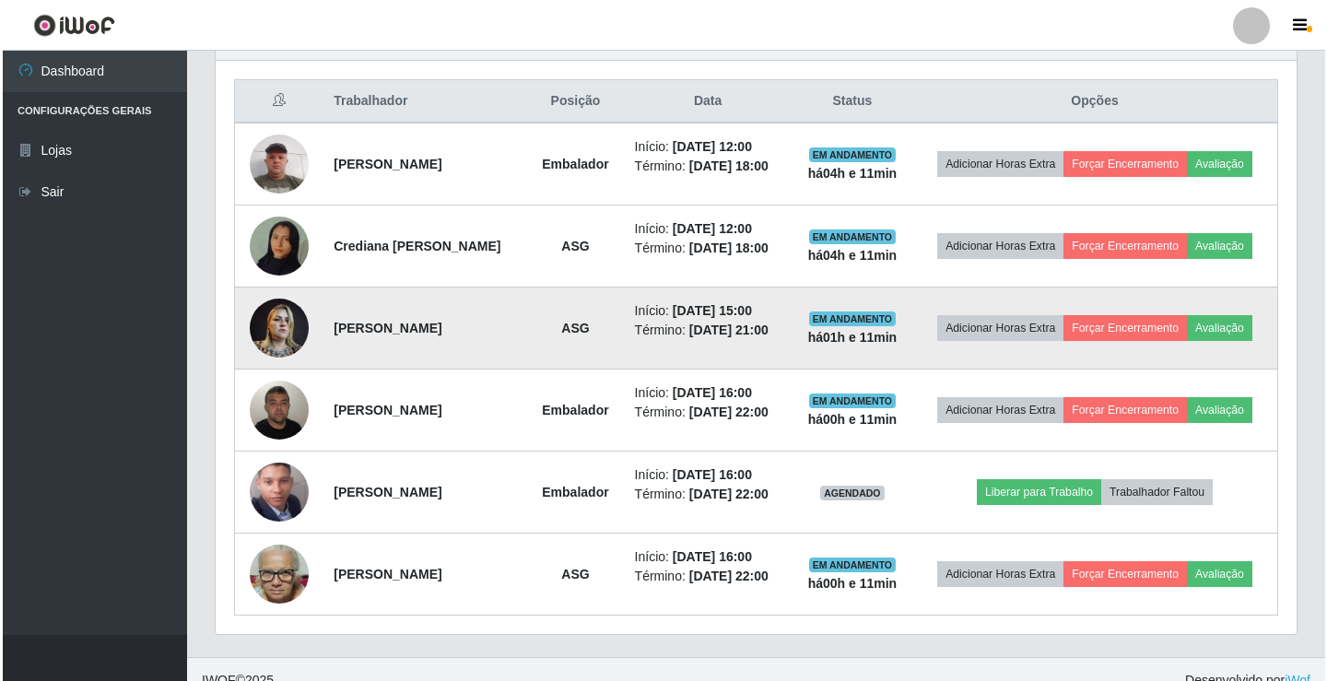
scroll to position [707, 0]
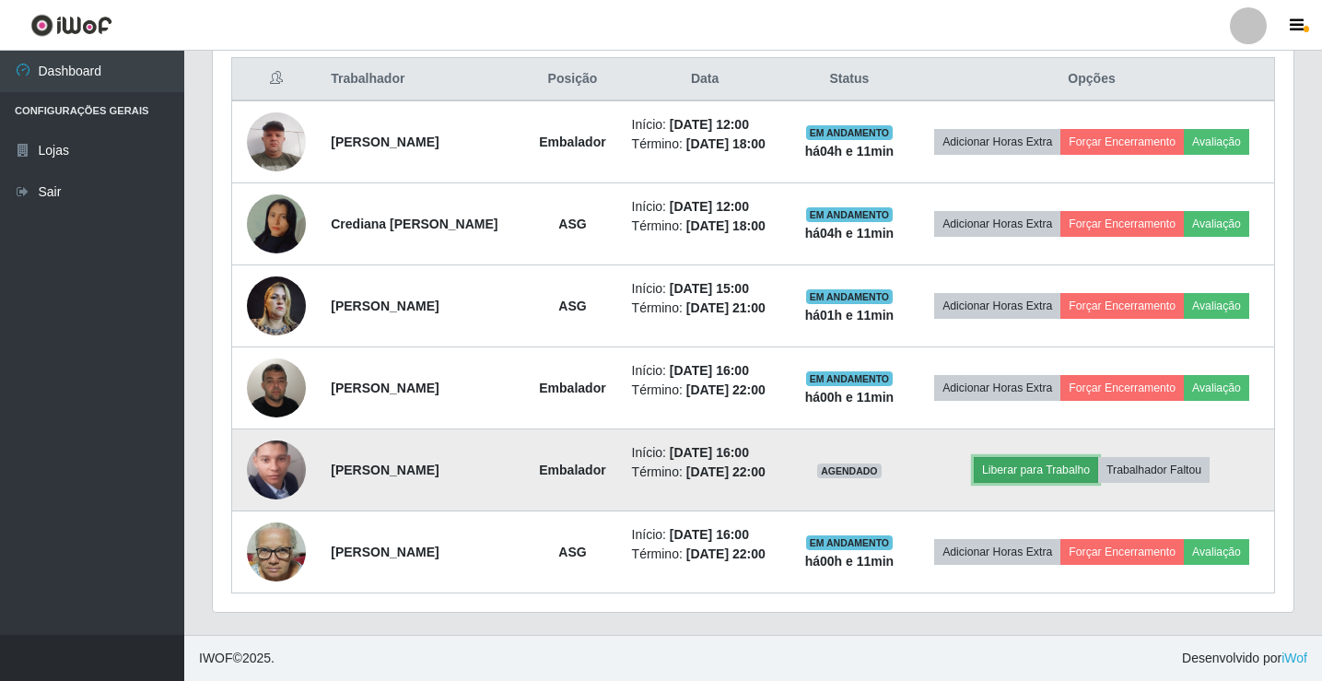
click at [1022, 470] on button "Liberar para Trabalho" at bounding box center [1036, 470] width 124 height 26
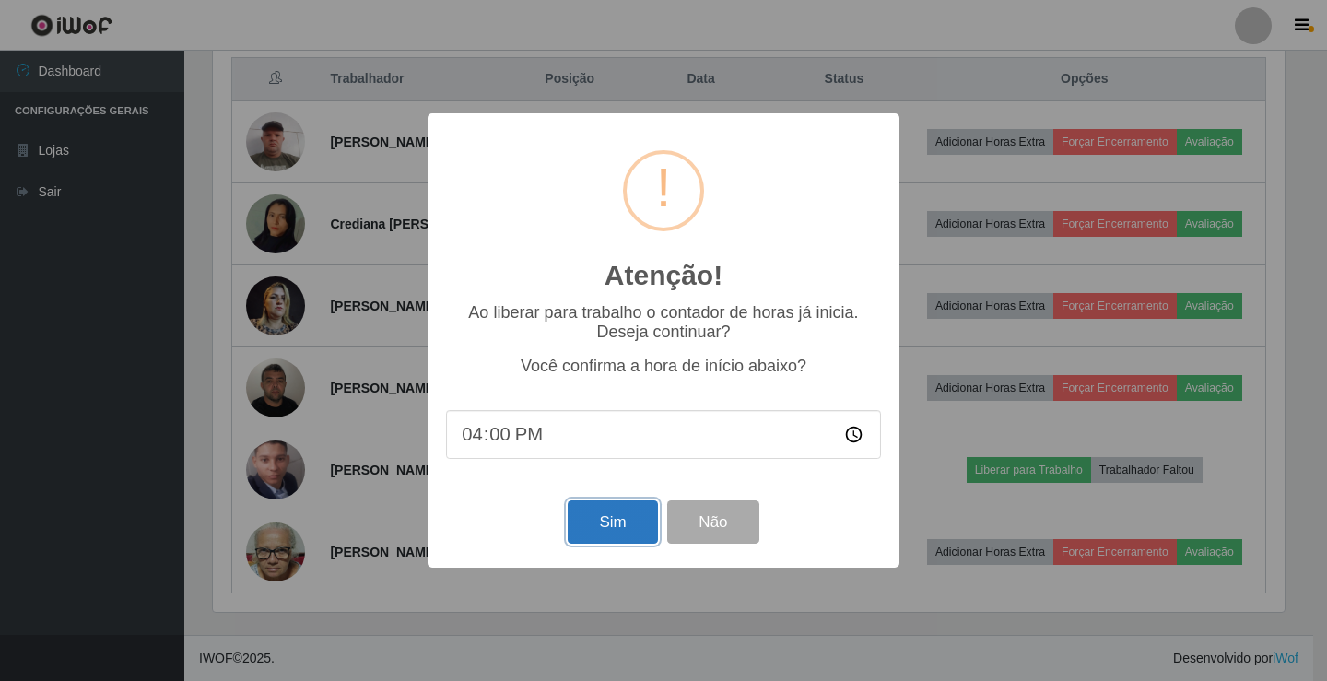
click at [632, 537] on button "Sim" at bounding box center [612, 521] width 89 height 43
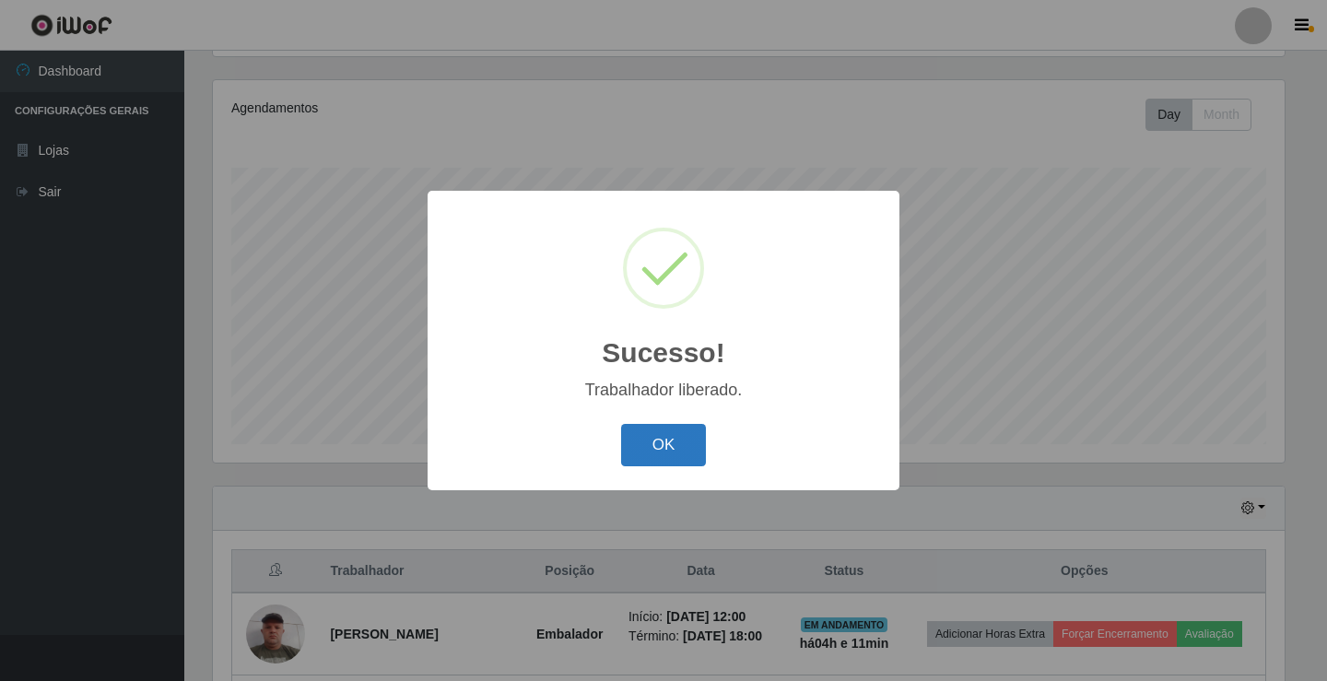
click at [638, 457] on button "OK" at bounding box center [664, 445] width 86 height 43
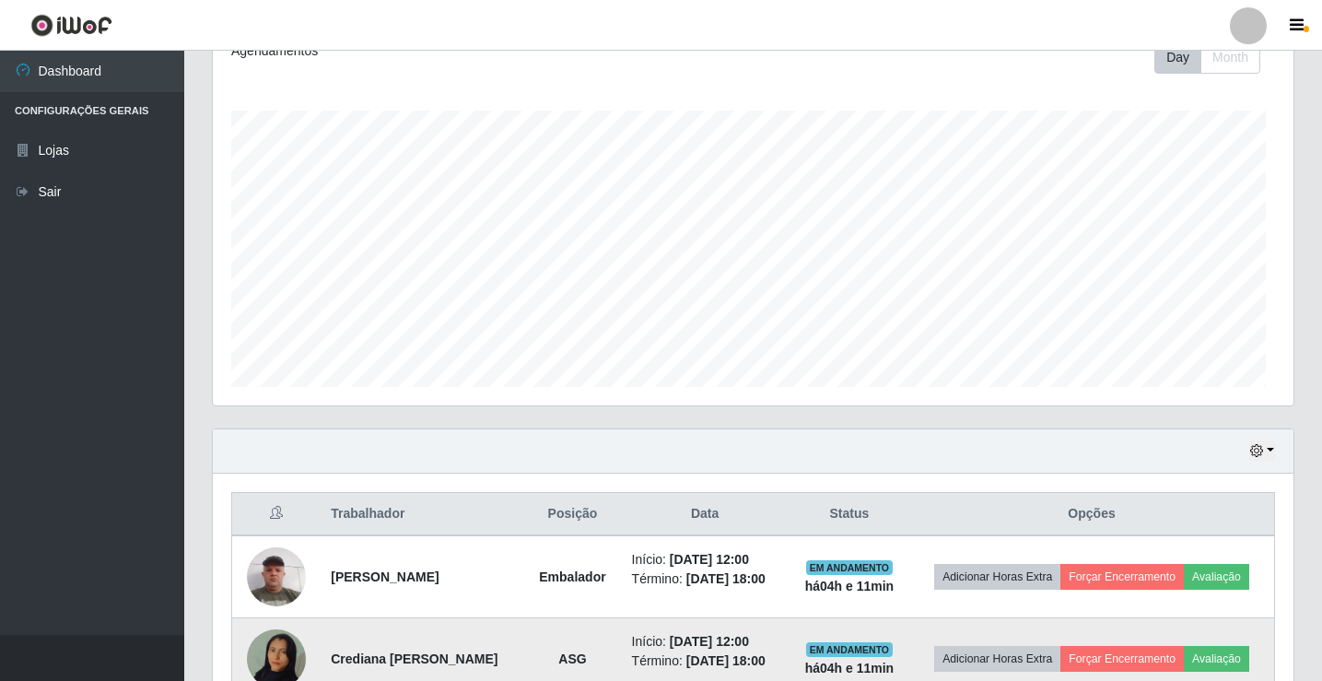
scroll to position [491, 0]
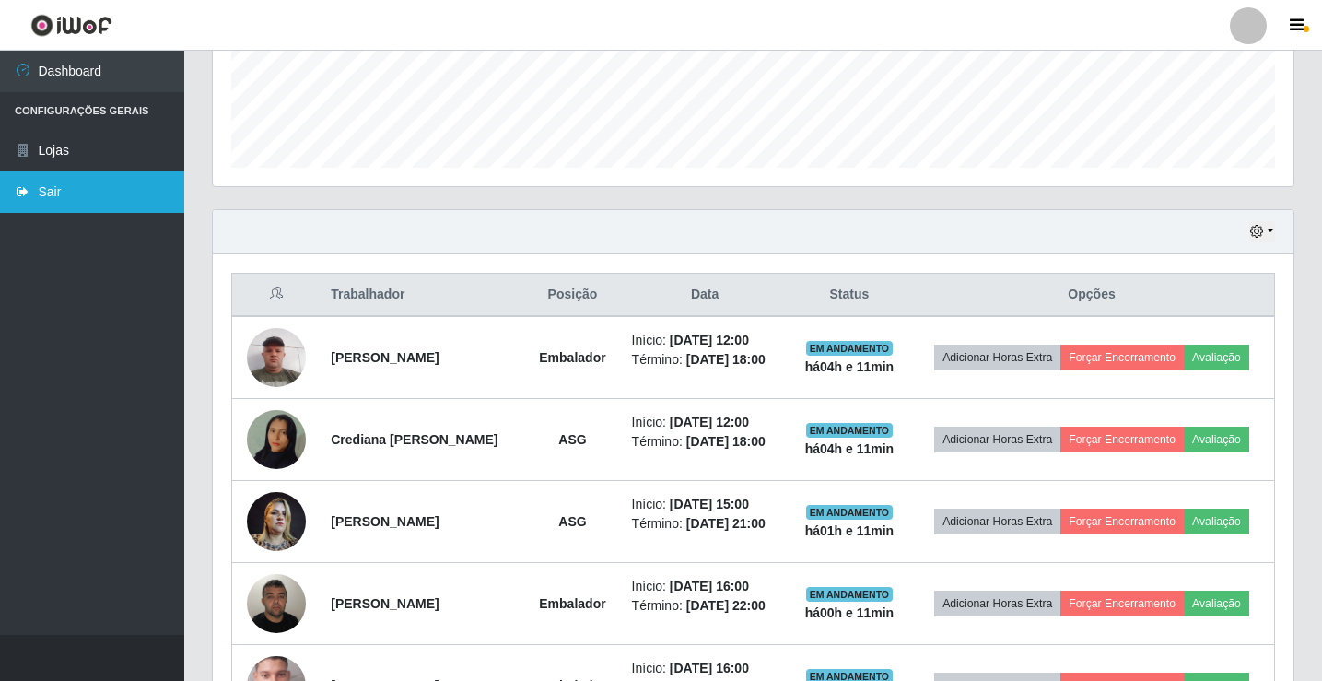
click at [82, 206] on link "Sair" at bounding box center [92, 191] width 184 height 41
